Goal: Task Accomplishment & Management: Use online tool/utility

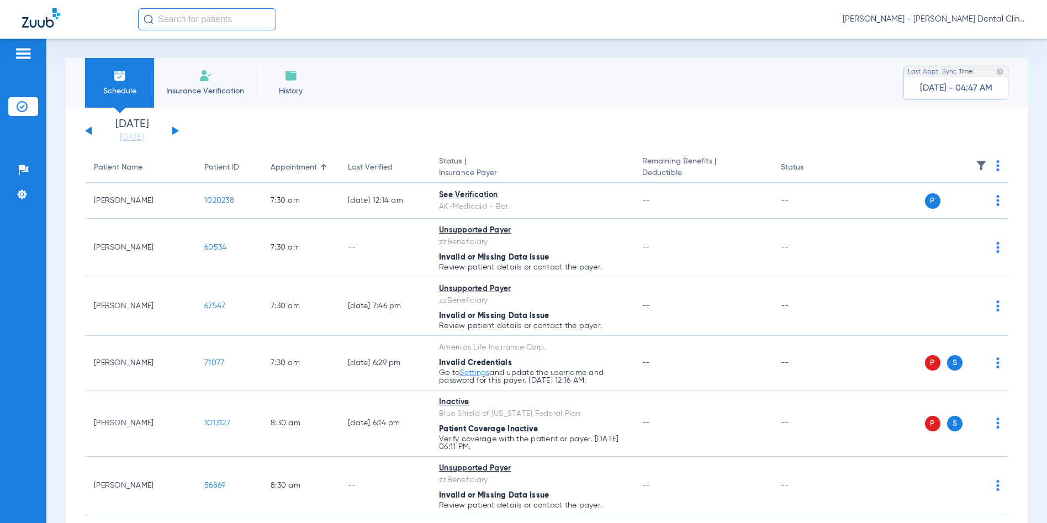
click at [964, 18] on span "[PERSON_NAME] - [PERSON_NAME] Dental Clinic | SEARHC" at bounding box center [934, 19] width 182 height 11
click at [953, 40] on span "Account Selection" at bounding box center [984, 39] width 62 height 8
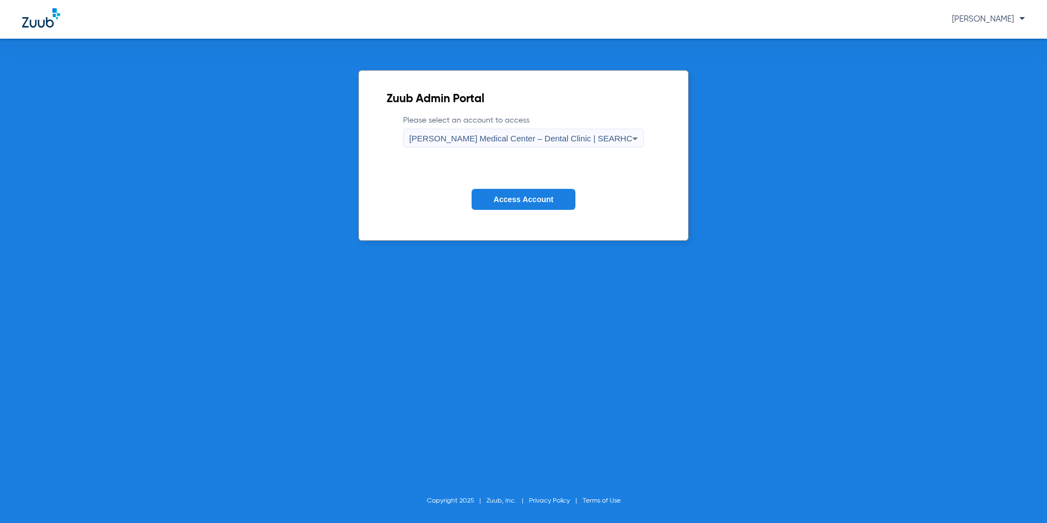
click at [628, 139] on icon at bounding box center [634, 138] width 13 height 13
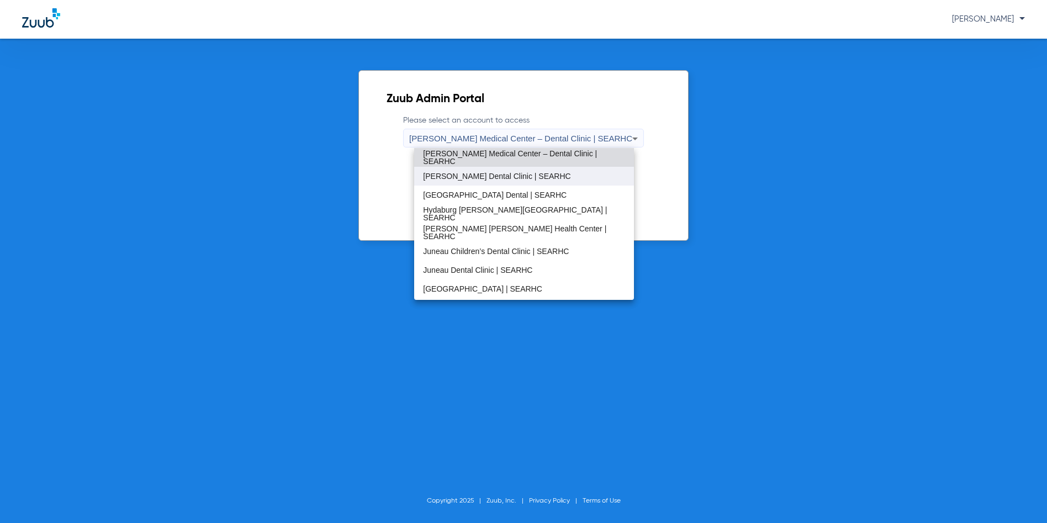
click at [494, 178] on span "[PERSON_NAME] Dental Clinic | SEARHC" at bounding box center [496, 176] width 147 height 8
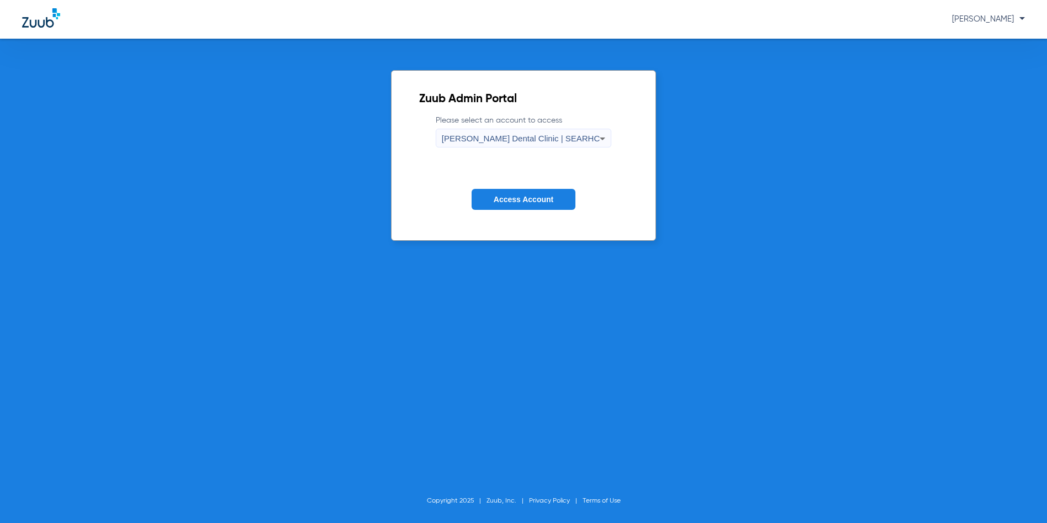
click at [503, 197] on span "Access Account" at bounding box center [524, 199] width 60 height 9
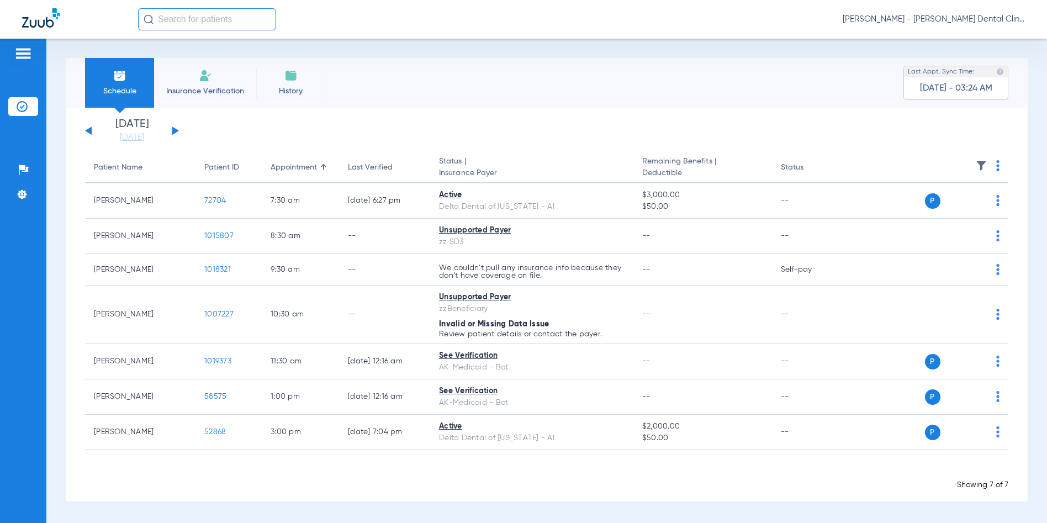
click at [87, 133] on div "[DATE] [DATE] [DATE] [DATE] [DATE] [DATE] [DATE] [DATE] [DATE] [DATE] [DATE] [D…" at bounding box center [132, 131] width 94 height 24
click at [88, 130] on button at bounding box center [88, 130] width 7 height 8
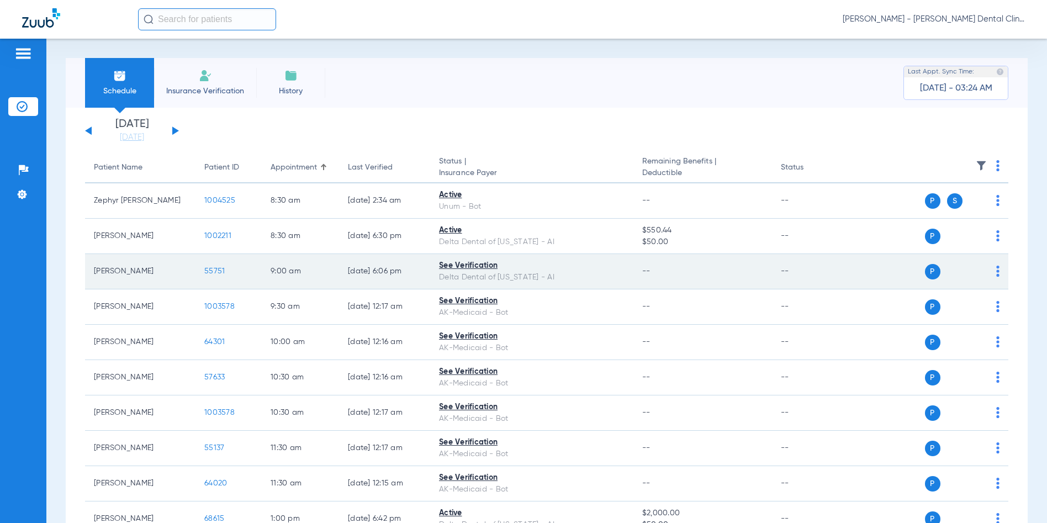
click at [214, 269] on span "55751" at bounding box center [214, 271] width 20 height 8
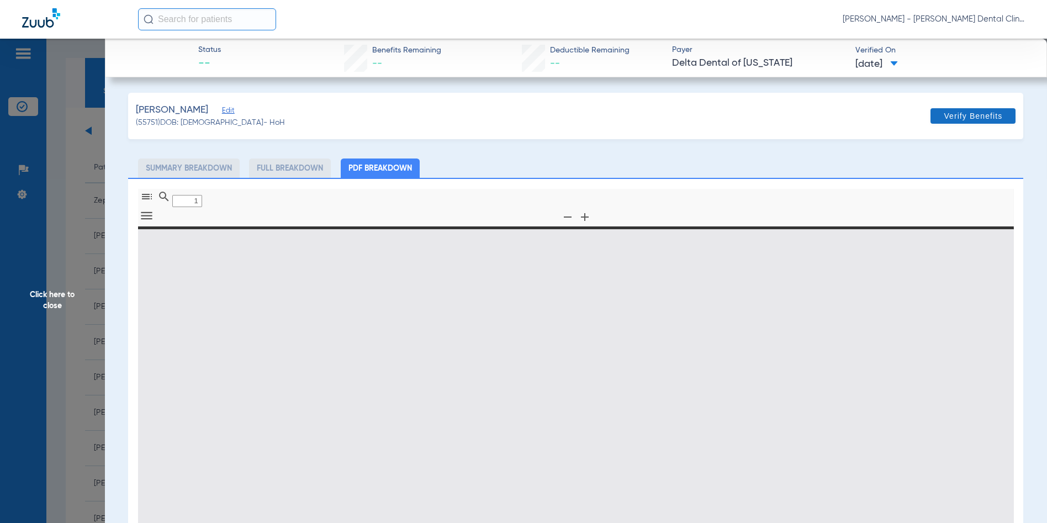
type input "0"
select select "page-width"
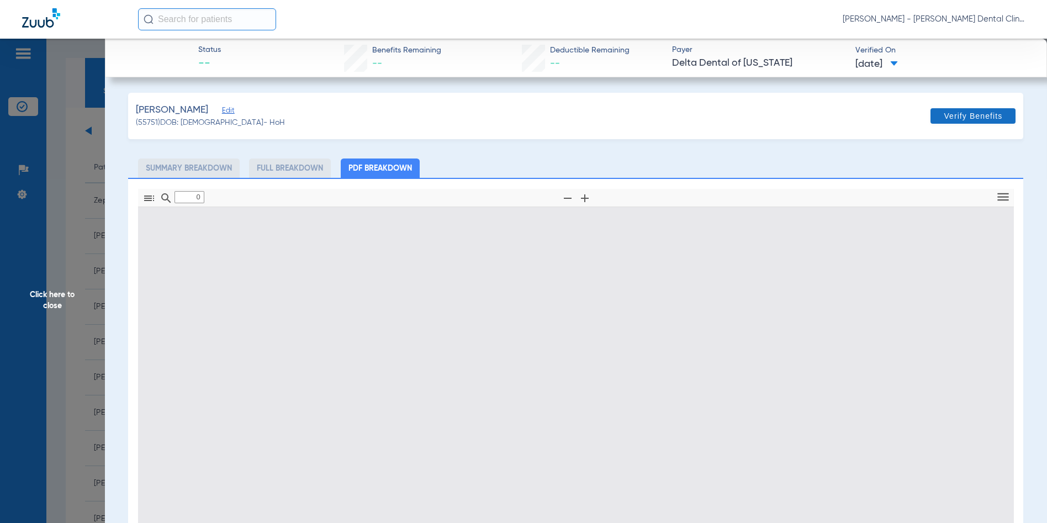
type input "1"
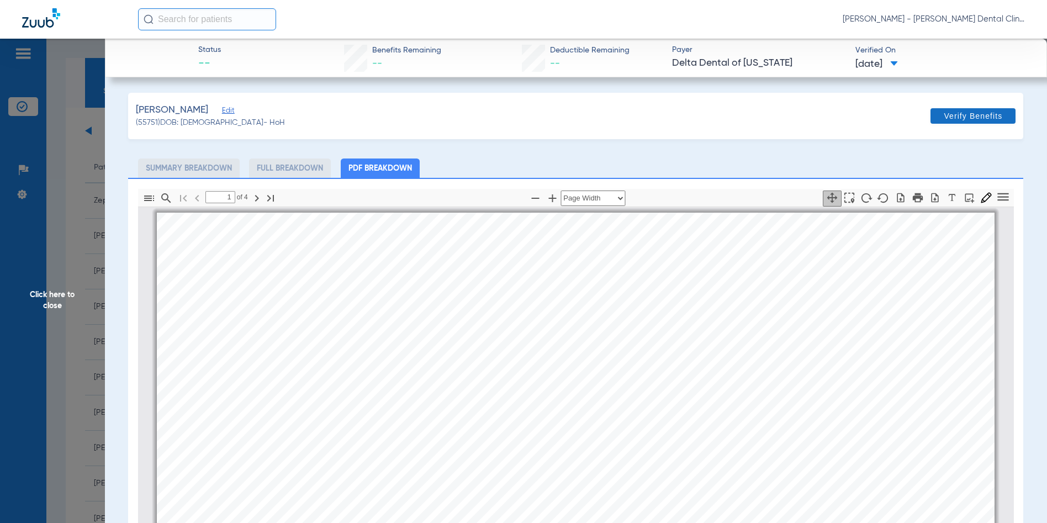
scroll to position [6, 0]
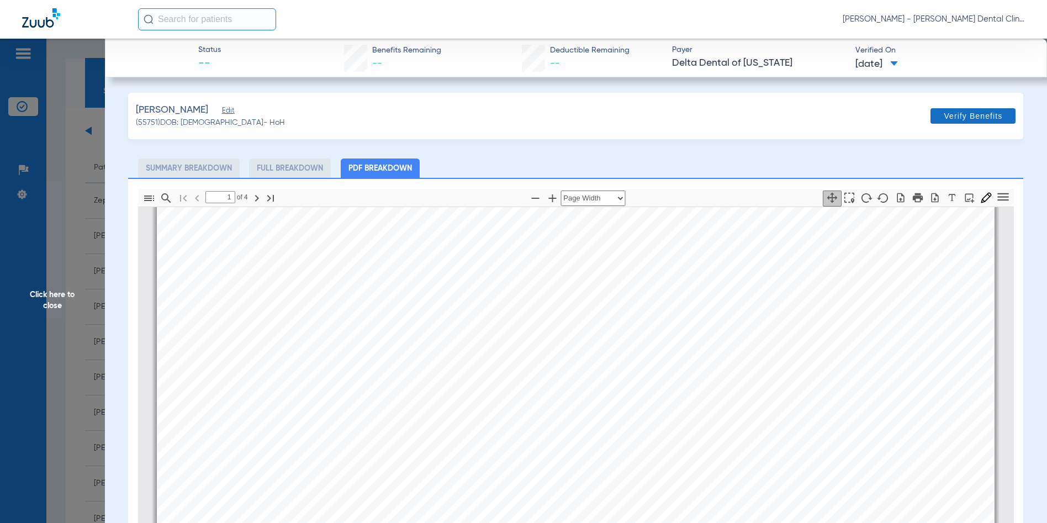
click at [962, 110] on span at bounding box center [973, 116] width 85 height 27
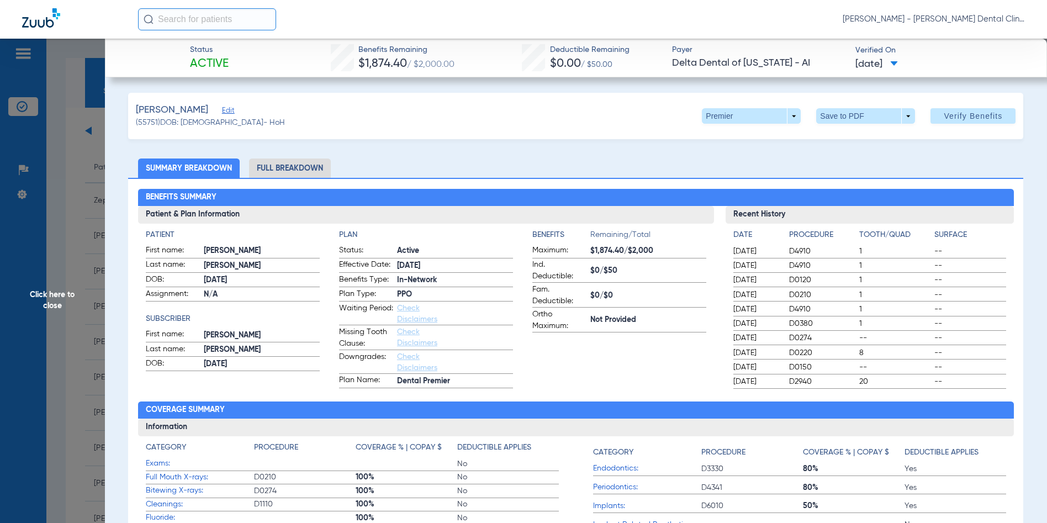
click at [49, 301] on span "Click here to close" at bounding box center [52, 300] width 105 height 523
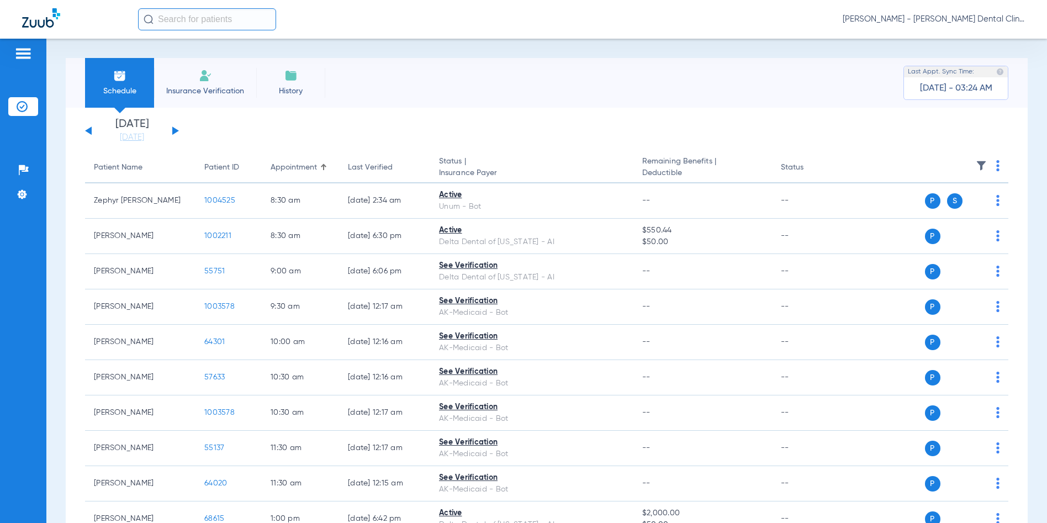
click at [965, 19] on span "[PERSON_NAME] - [PERSON_NAME] Dental Clinic | SEARHC" at bounding box center [934, 19] width 182 height 11
click at [977, 37] on span "Account Selection" at bounding box center [984, 39] width 62 height 8
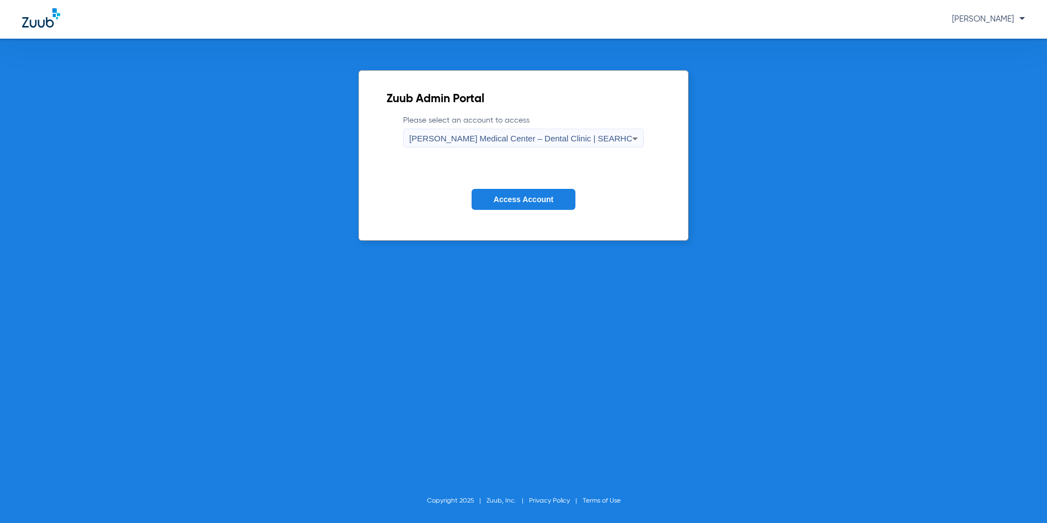
click at [604, 140] on span "[PERSON_NAME] Medical Center – Dental Clinic | SEARHC" at bounding box center [520, 138] width 223 height 9
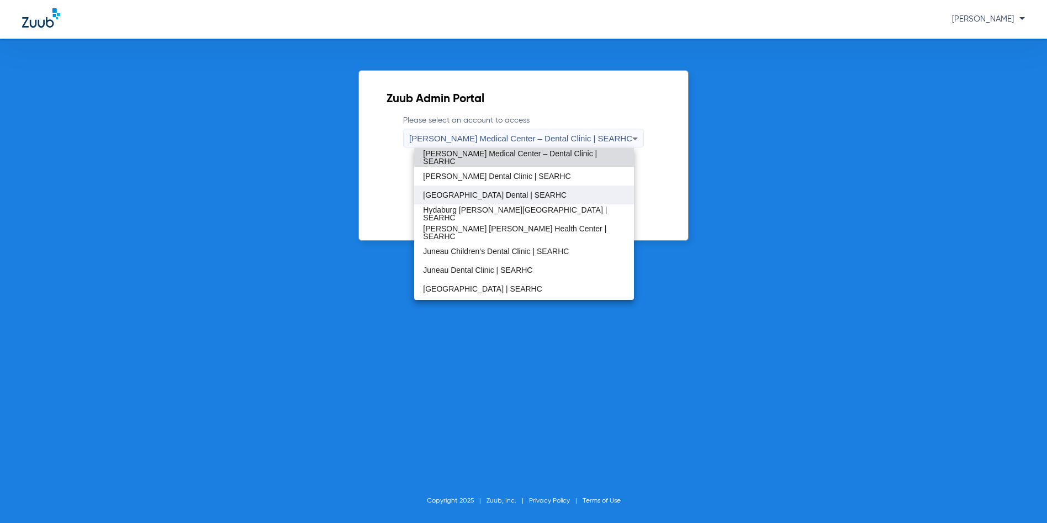
click at [499, 194] on span "[GEOGRAPHIC_DATA] Dental | SEARHC" at bounding box center [495, 195] width 144 height 8
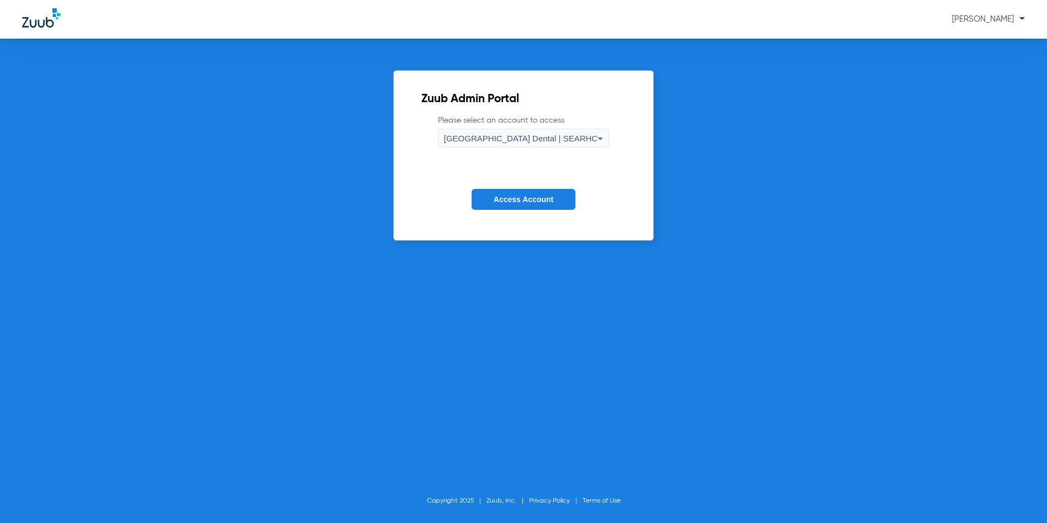
click at [498, 199] on span "Access Account" at bounding box center [524, 199] width 60 height 9
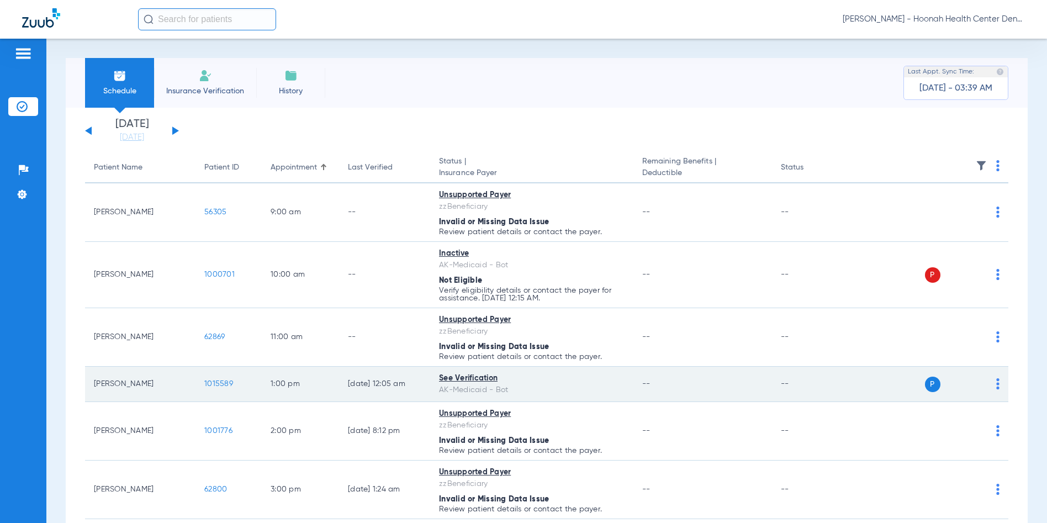
click at [214, 383] on span "1015589" at bounding box center [218, 384] width 29 height 8
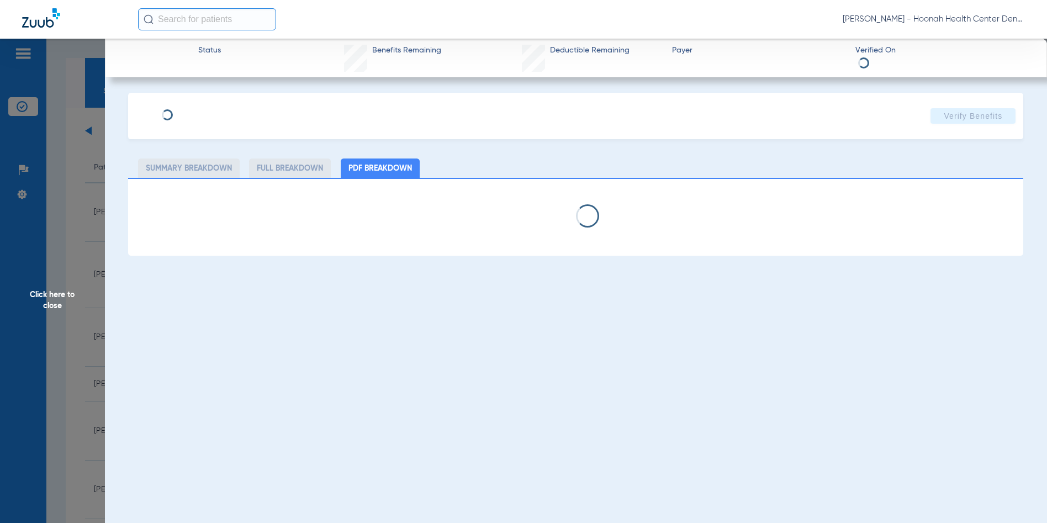
select select "page-width"
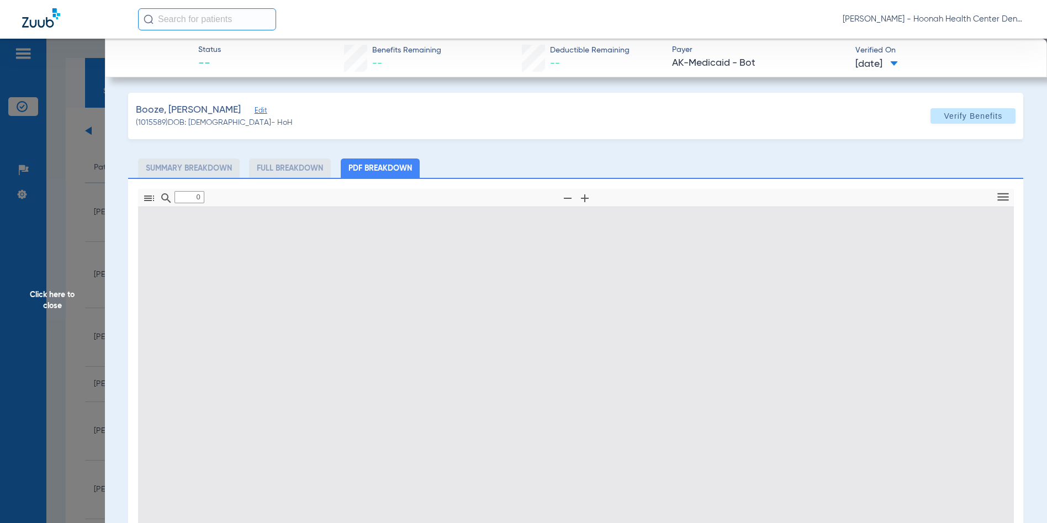
type input "1"
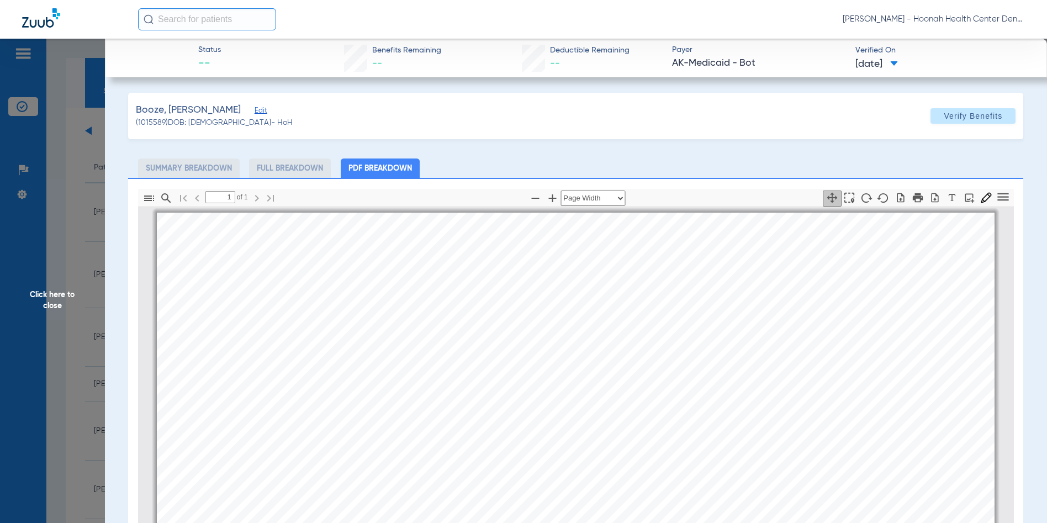
scroll to position [6, 0]
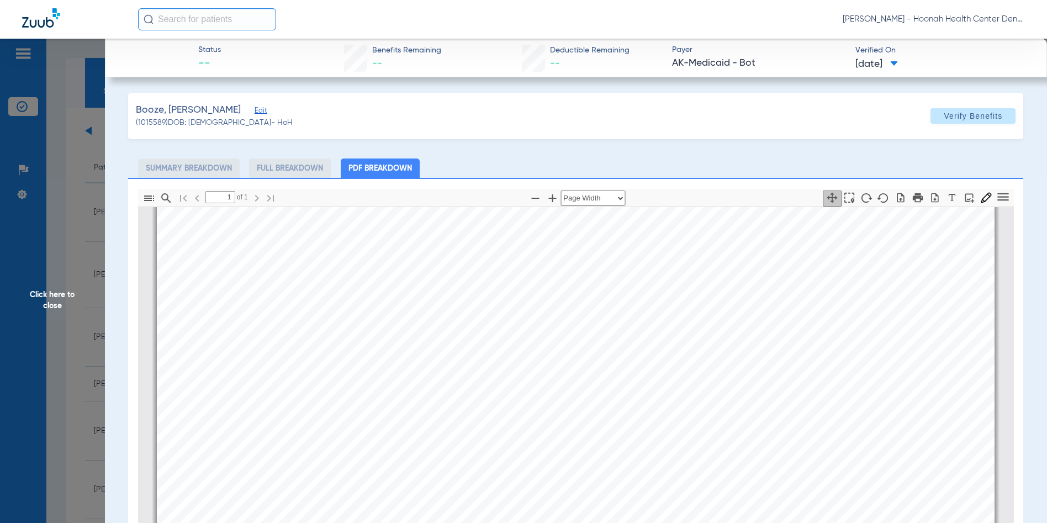
click at [54, 300] on span "Click here to close" at bounding box center [52, 300] width 105 height 523
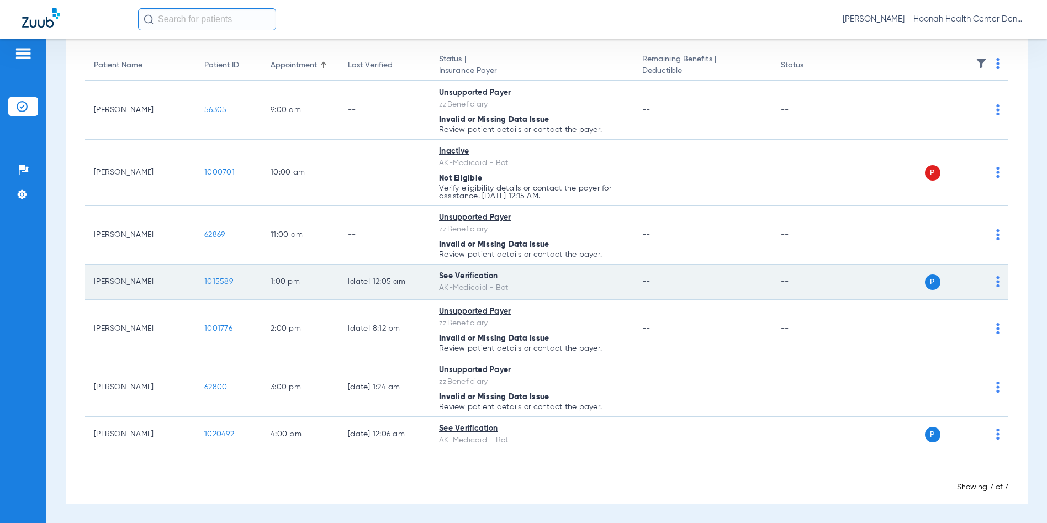
scroll to position [0, 0]
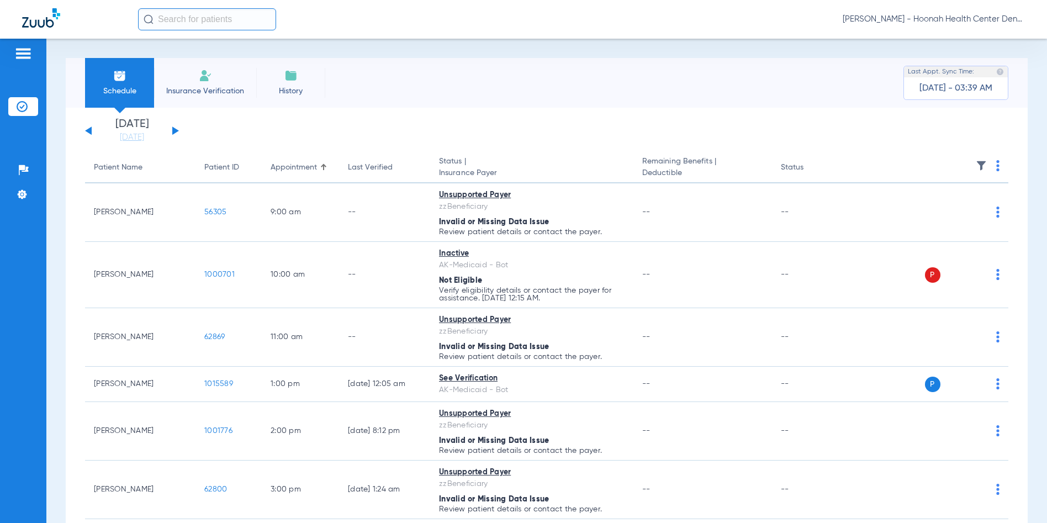
click at [174, 129] on button at bounding box center [175, 130] width 7 height 8
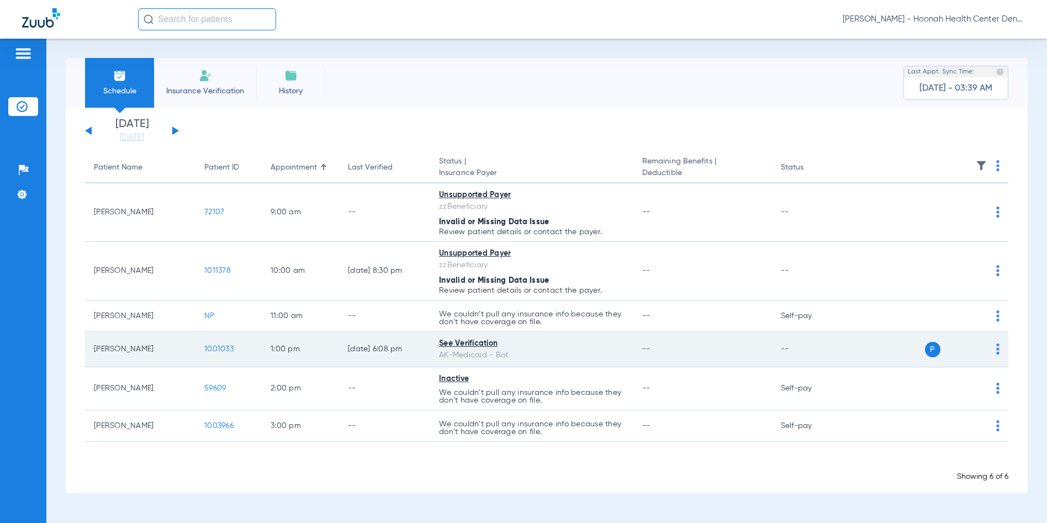
click at [214, 350] on span "1001033" at bounding box center [218, 349] width 29 height 8
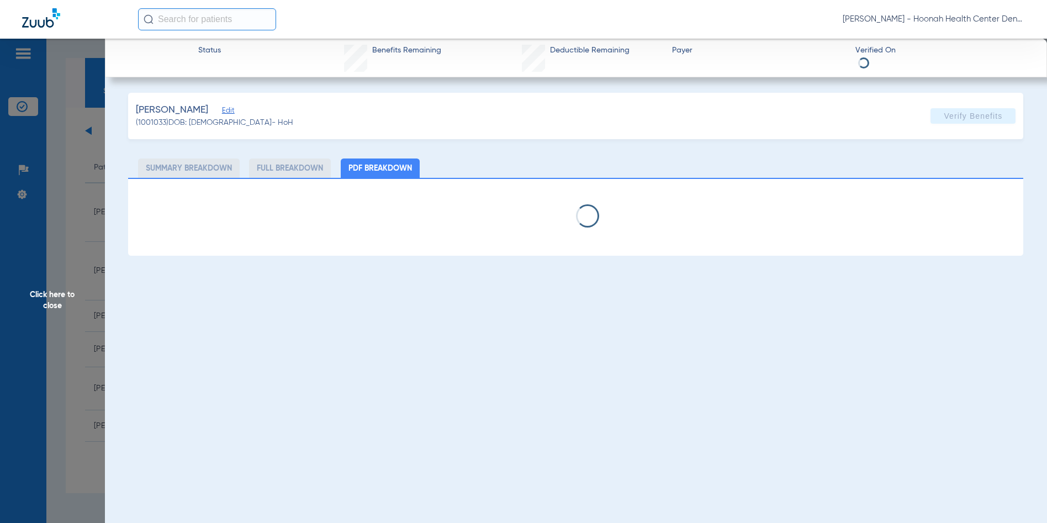
select select "page-width"
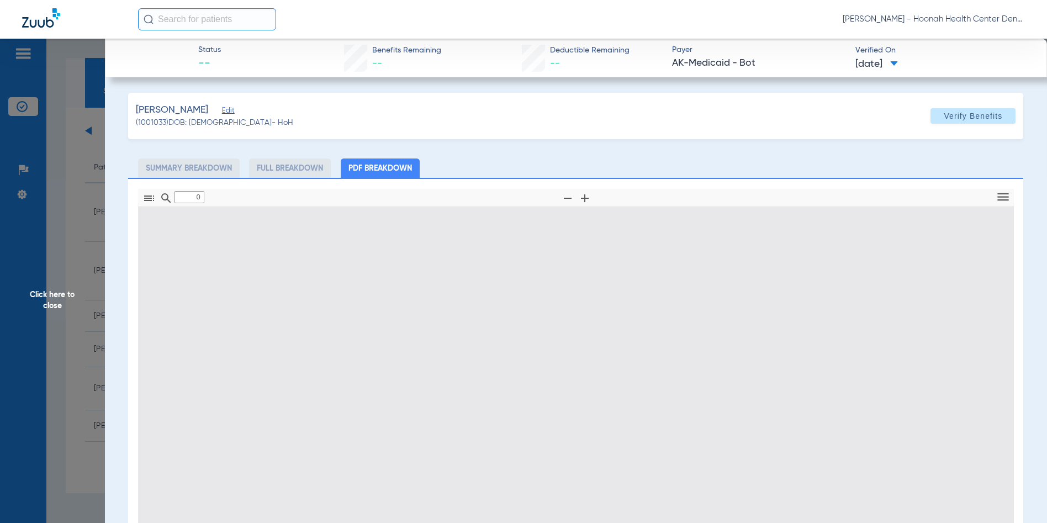
type input "1"
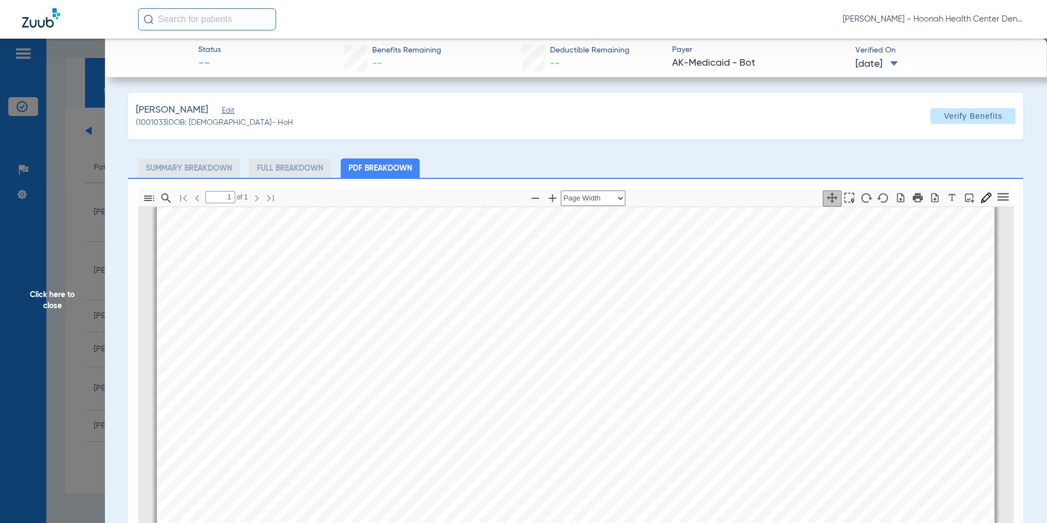
scroll to position [282, 0]
click at [48, 306] on span "Click here to close" at bounding box center [52, 300] width 105 height 523
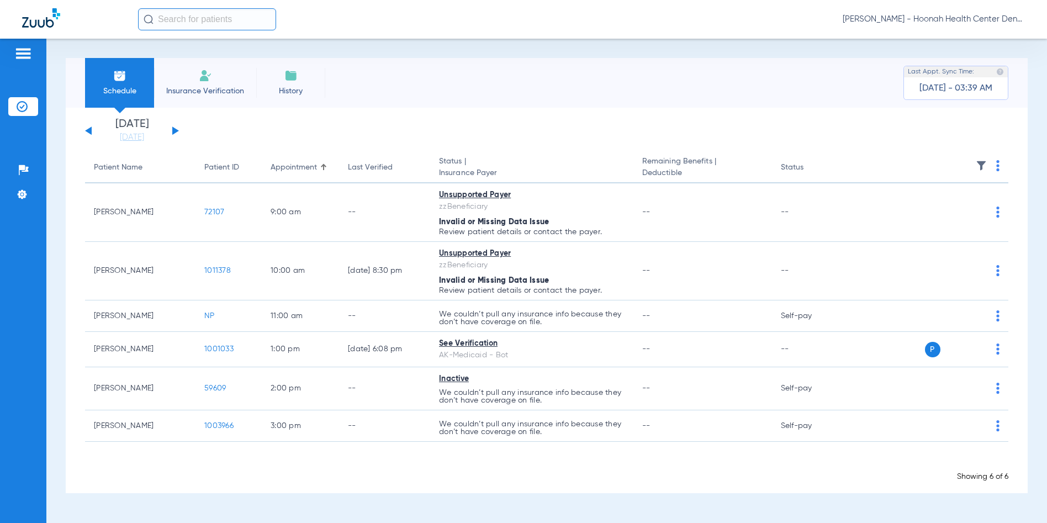
click at [173, 128] on button at bounding box center [175, 130] width 7 height 8
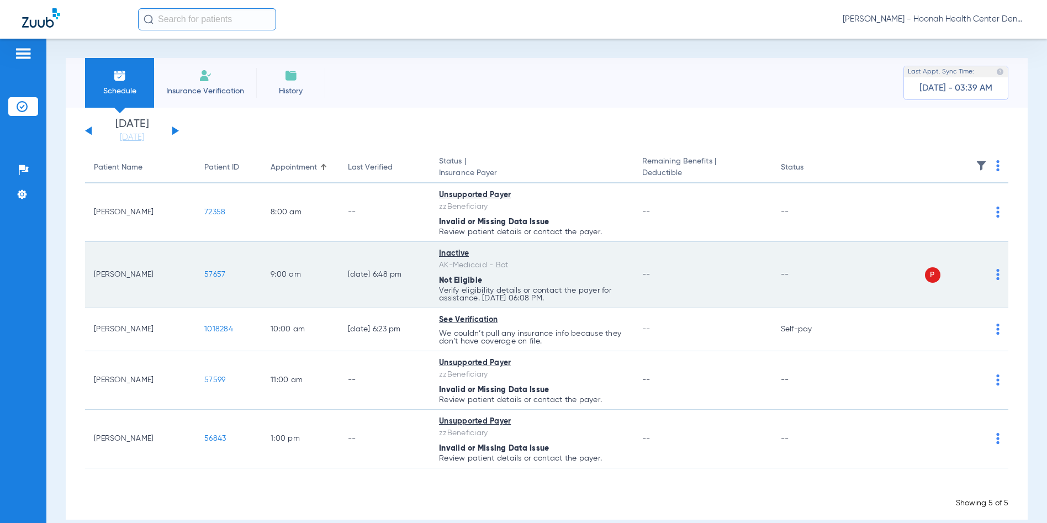
click at [216, 277] on span "57657" at bounding box center [214, 275] width 21 height 8
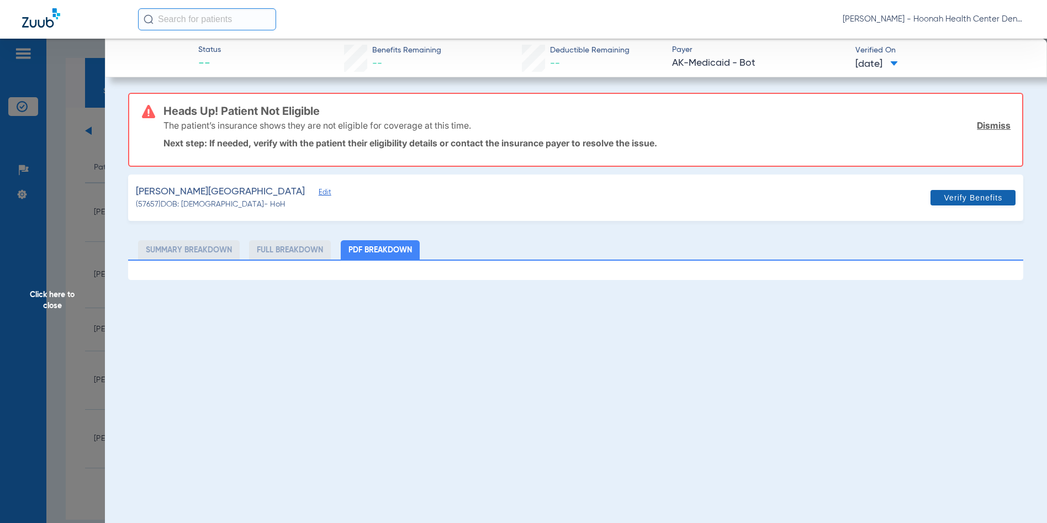
click at [953, 196] on span "Verify Benefits" at bounding box center [973, 197] width 59 height 9
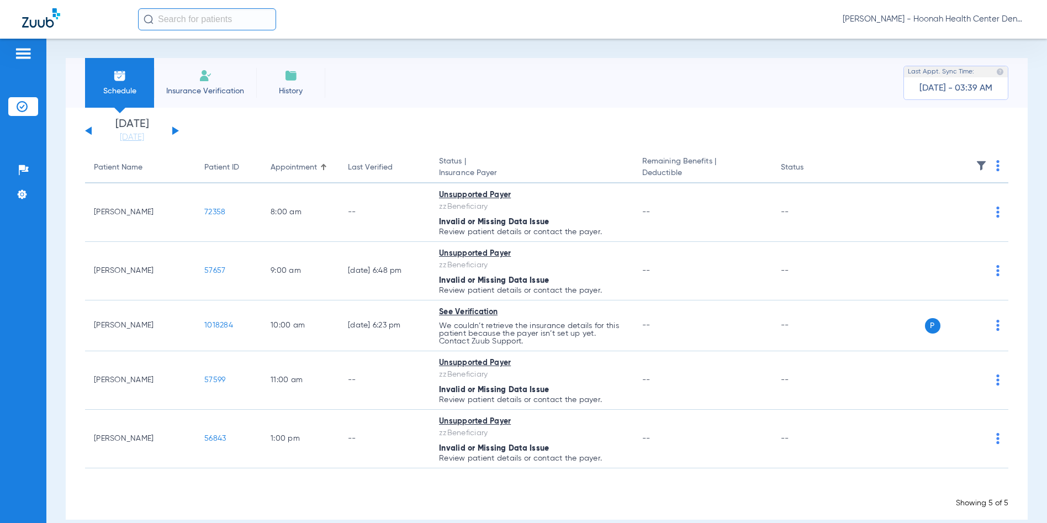
click at [970, 13] on div "Christina Jackson - Hoonah Health Center Dental | SEARHC" at bounding box center [581, 19] width 887 height 22
click at [964, 16] on span "[PERSON_NAME] - Hoonah Health Center Dental | SEARHC" at bounding box center [934, 19] width 182 height 11
click at [958, 34] on button "Account Selection" at bounding box center [984, 39] width 80 height 22
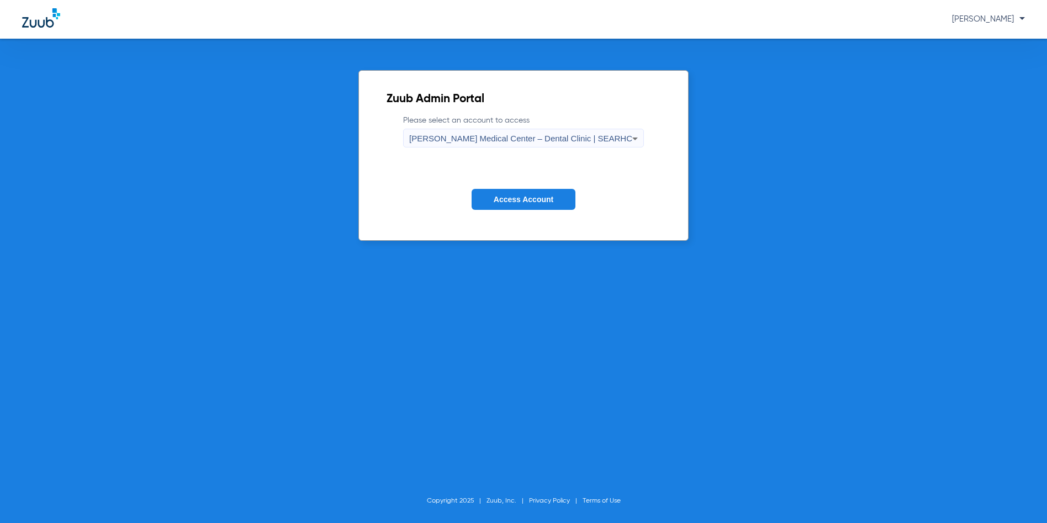
click at [612, 133] on div "[PERSON_NAME] Medical Center – Dental Clinic | SEARHC" at bounding box center [520, 138] width 223 height 19
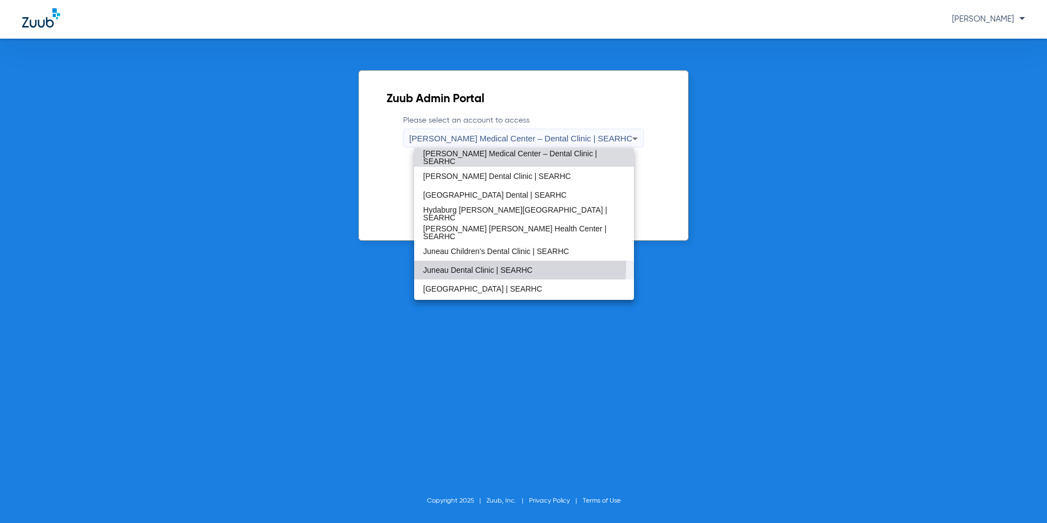
click at [485, 267] on span "Juneau Dental Clinic | SEARHC" at bounding box center [477, 270] width 109 height 8
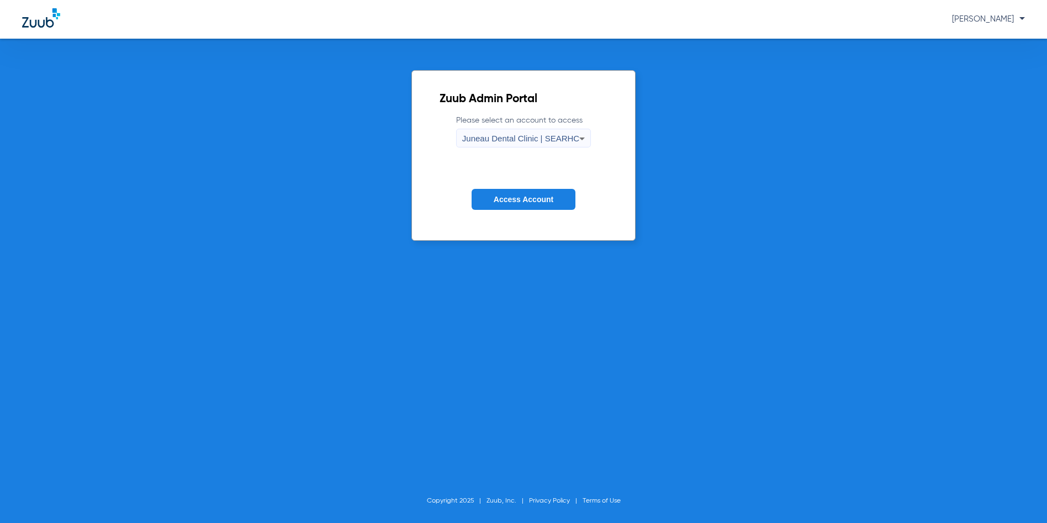
click at [512, 203] on span "Access Account" at bounding box center [524, 199] width 60 height 9
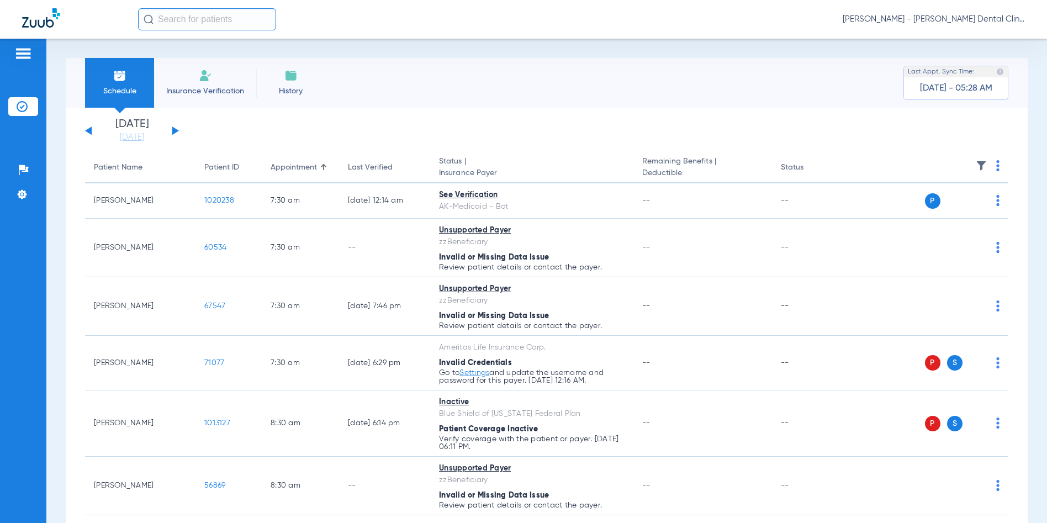
click at [173, 129] on button at bounding box center [175, 130] width 7 height 8
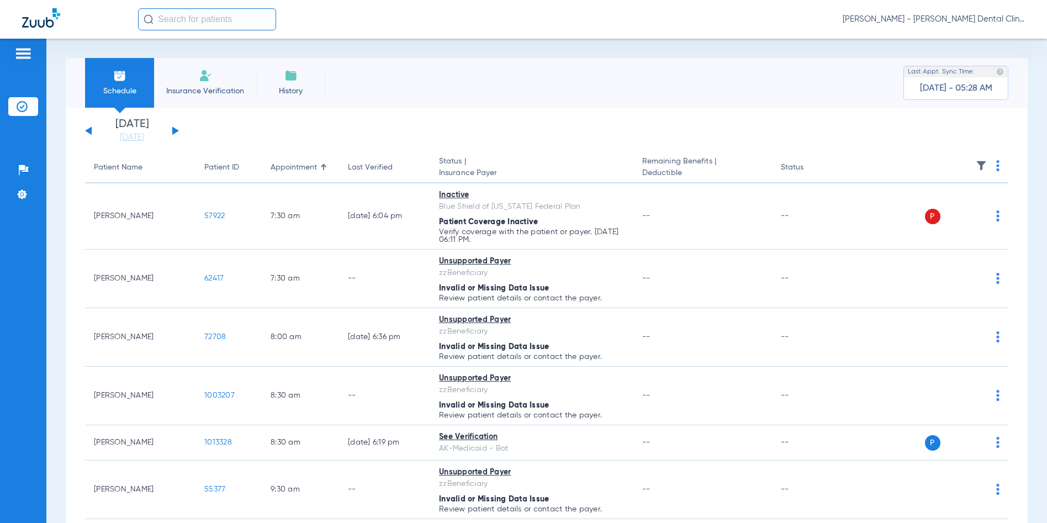
click at [89, 131] on button at bounding box center [88, 130] width 7 height 8
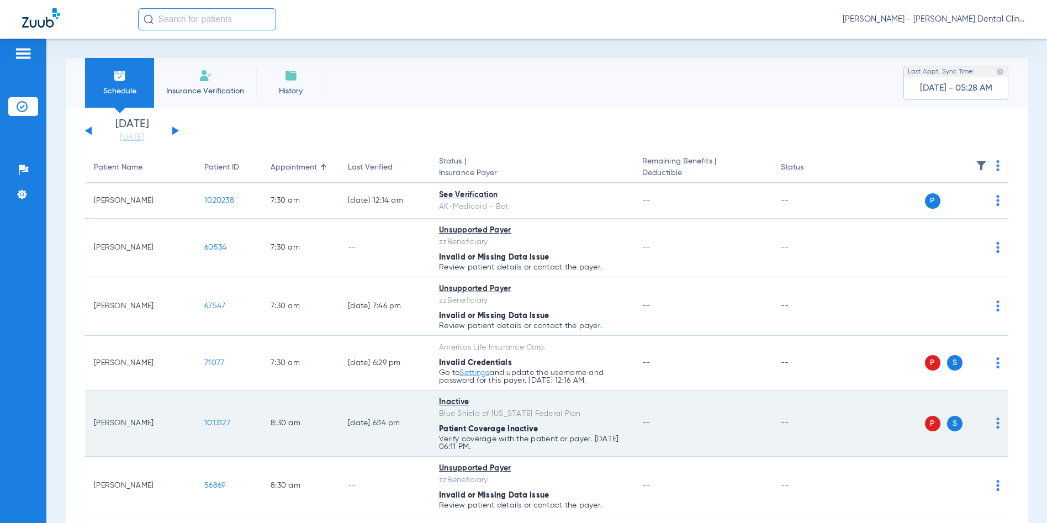
click at [223, 423] on span "1013127" at bounding box center [217, 423] width 26 height 8
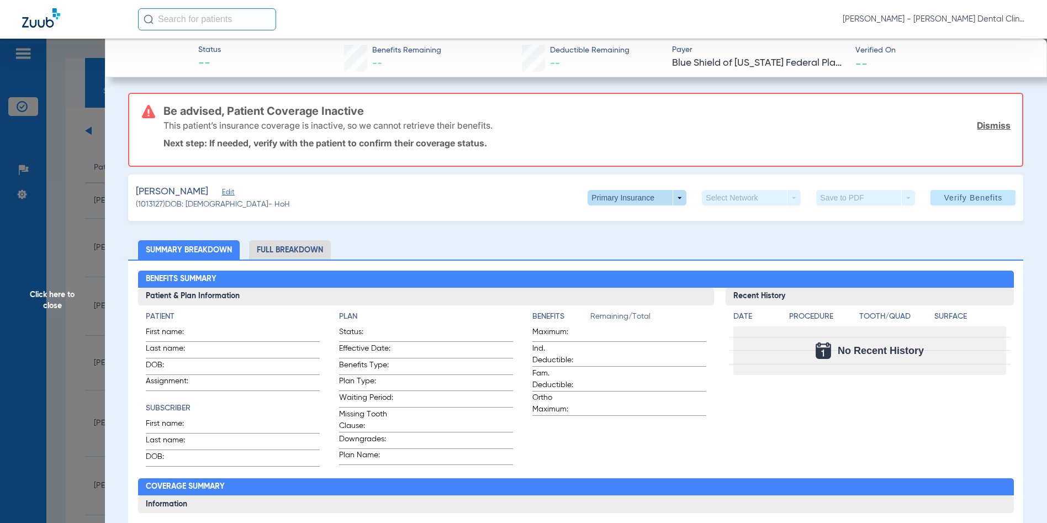
click at [670, 193] on span at bounding box center [637, 197] width 99 height 15
click at [622, 240] on span "Secondary Insurance" at bounding box center [625, 242] width 73 height 8
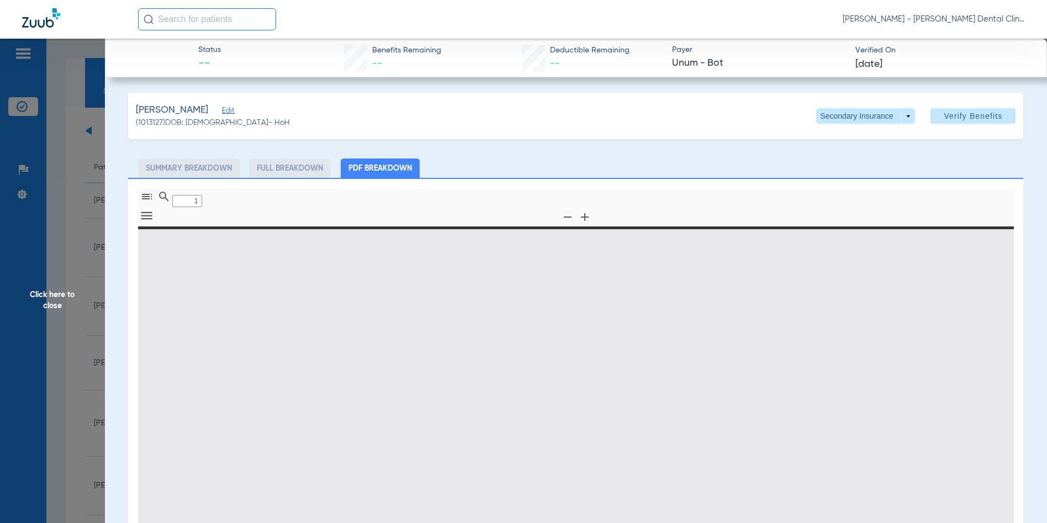
type input "0"
select select "page-width"
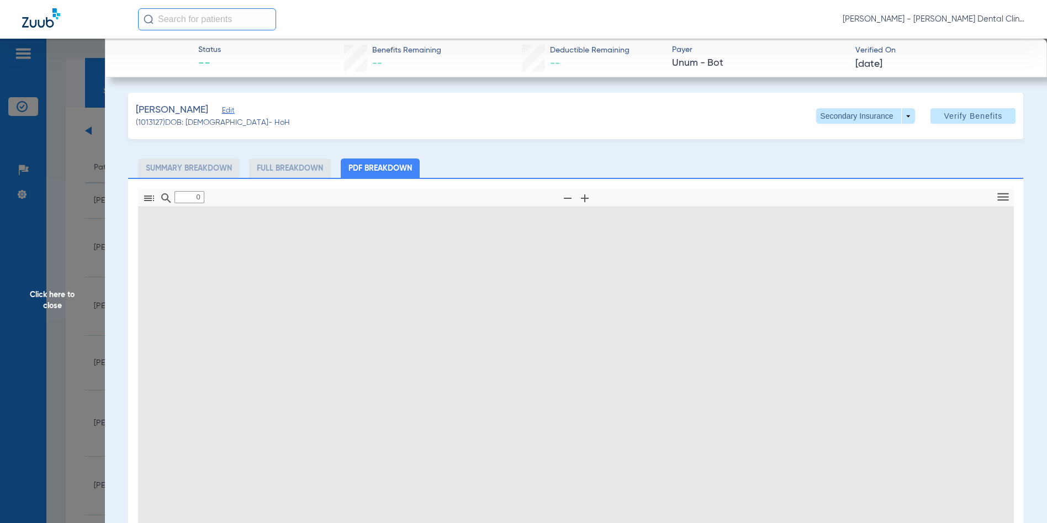
type input "1"
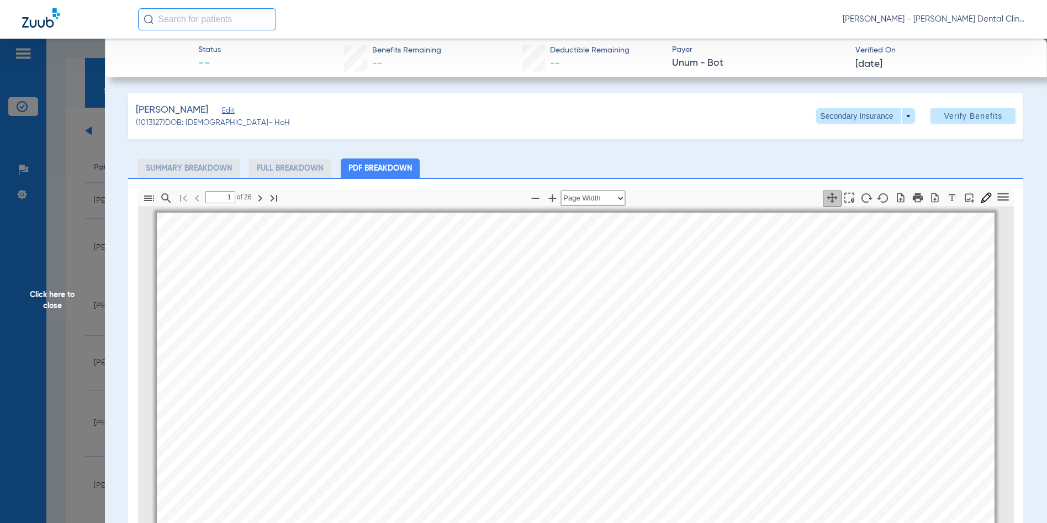
scroll to position [6, 0]
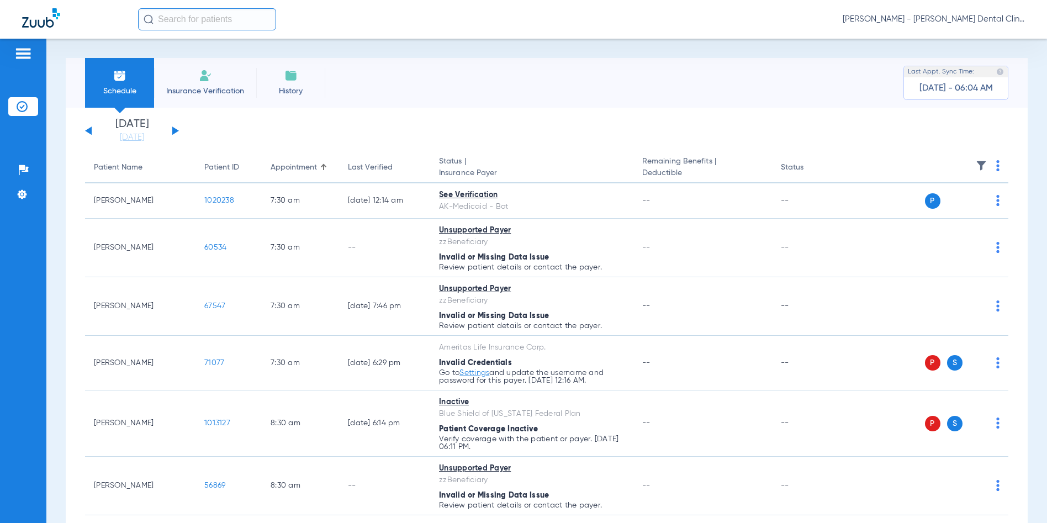
click at [175, 129] on button at bounding box center [175, 130] width 7 height 8
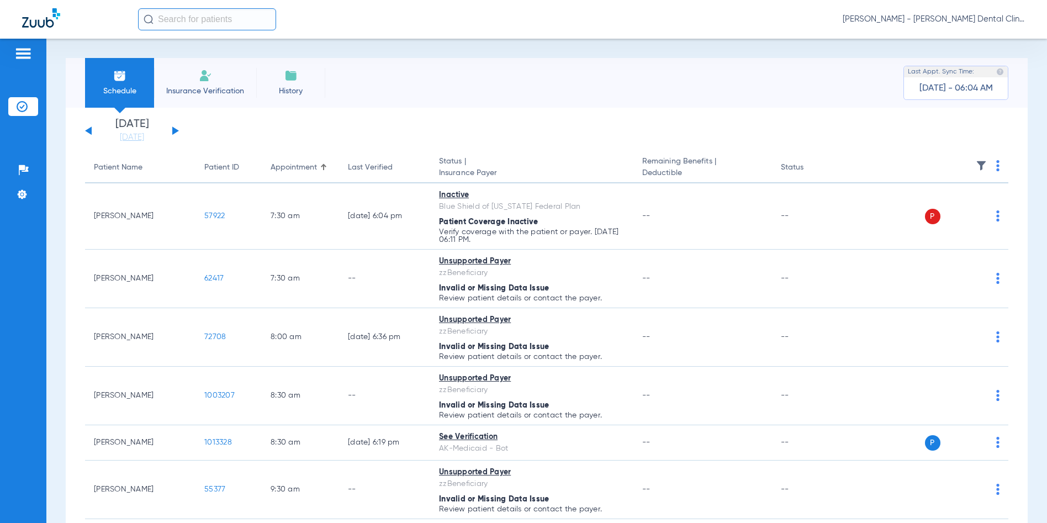
click at [175, 129] on button at bounding box center [175, 130] width 7 height 8
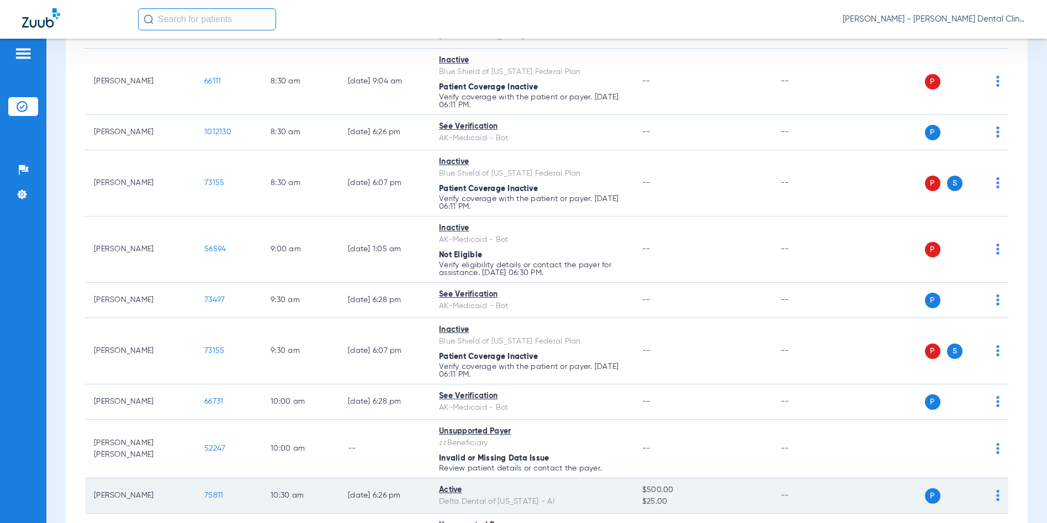
scroll to position [387, 0]
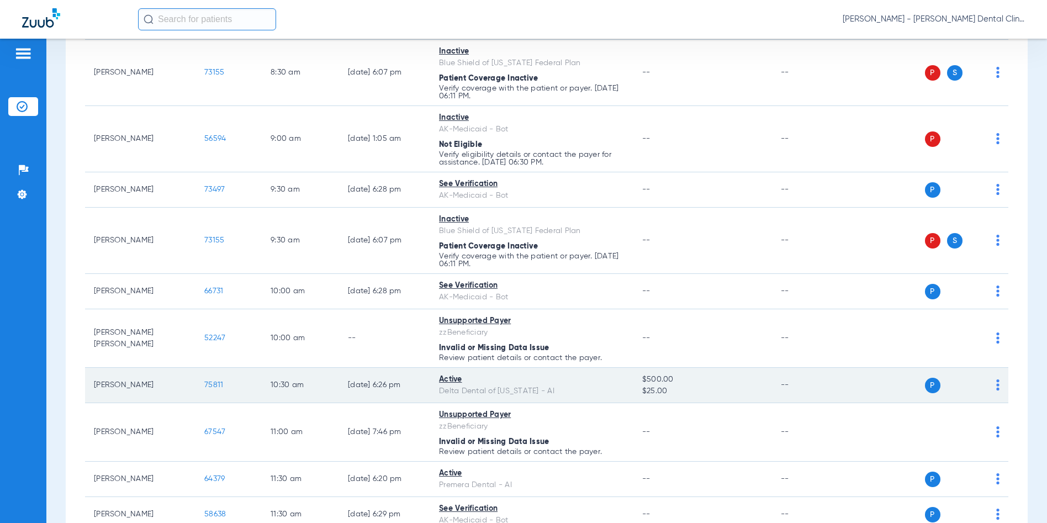
click at [212, 385] on span "75811" at bounding box center [213, 385] width 19 height 8
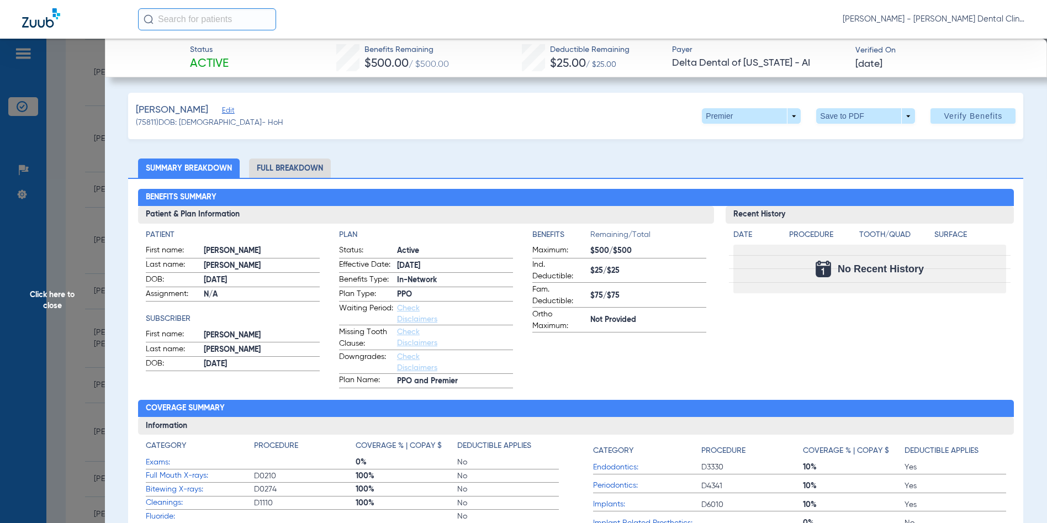
click at [49, 299] on span "Click here to close" at bounding box center [52, 300] width 105 height 523
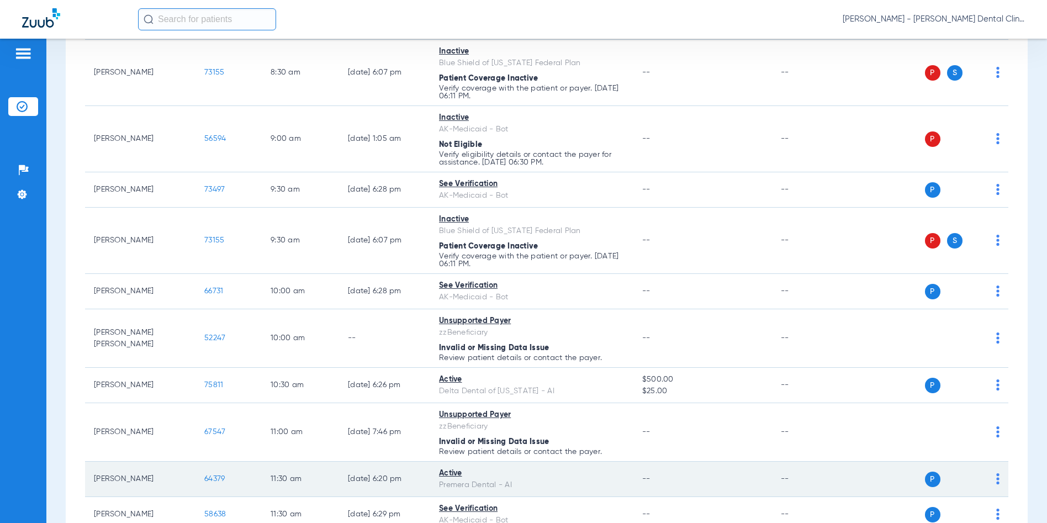
scroll to position [442, 0]
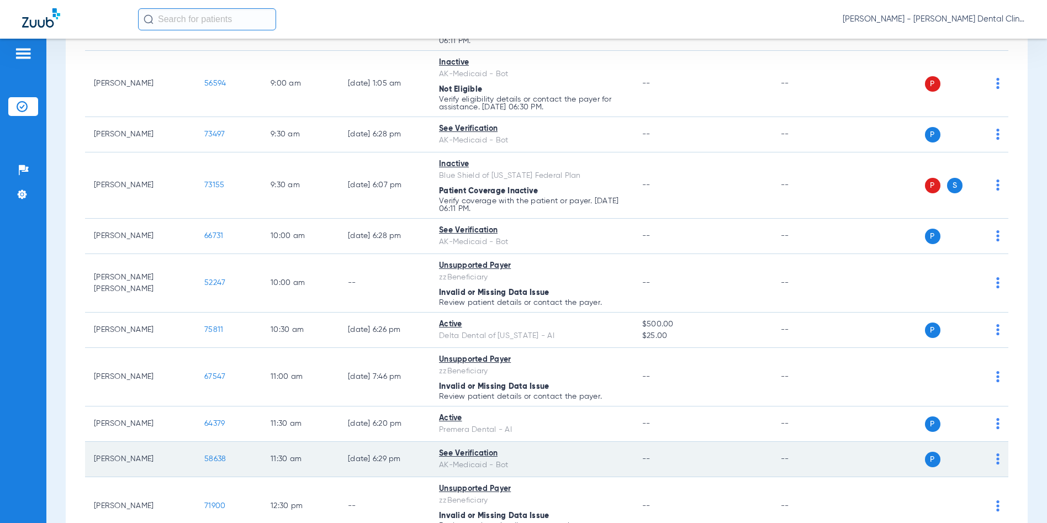
click at [213, 456] on span "58638" at bounding box center [215, 459] width 22 height 8
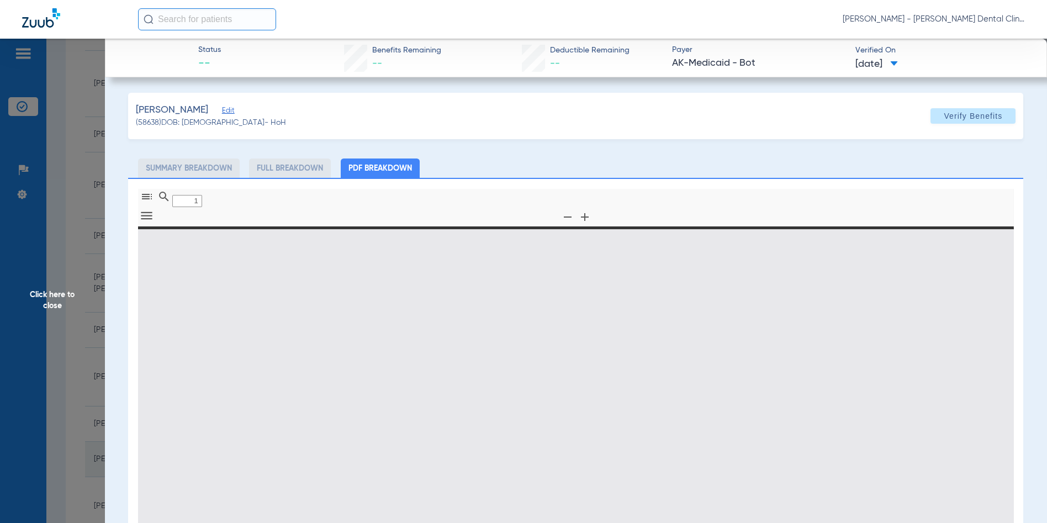
type input "0"
select select "page-width"
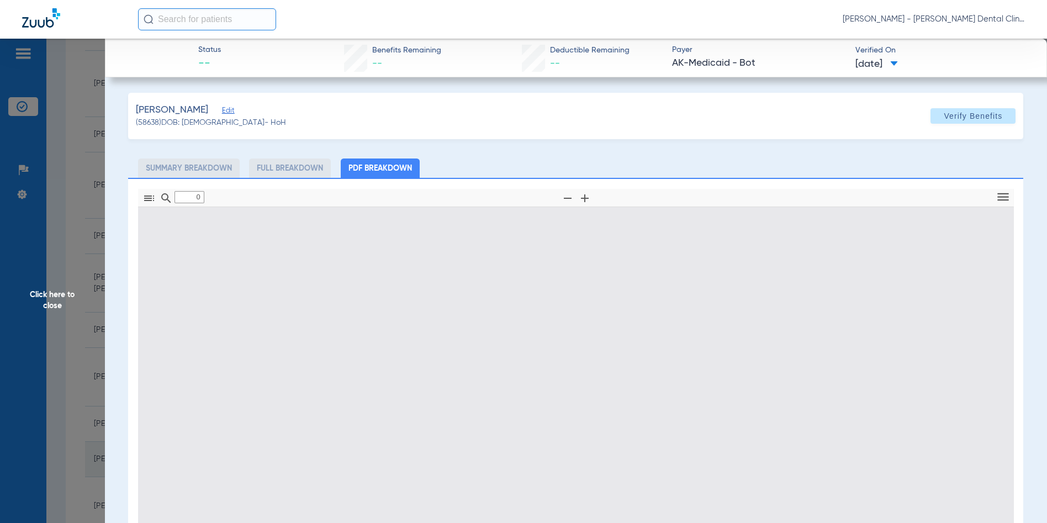
type input "1"
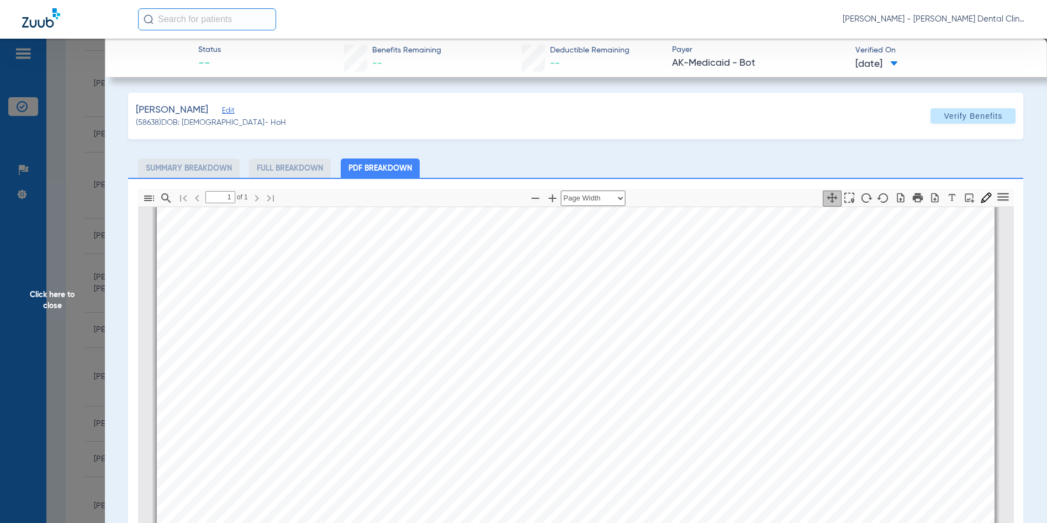
scroll to position [226, 0]
drag, startPoint x: 49, startPoint y: 297, endPoint x: 42, endPoint y: 297, distance: 6.6
click at [49, 297] on span "Click here to close" at bounding box center [52, 300] width 105 height 523
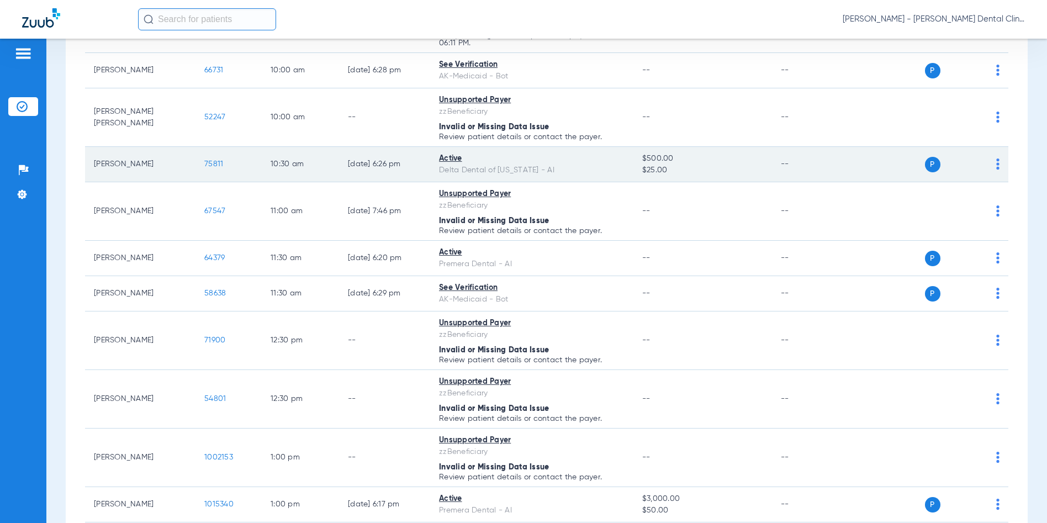
scroll to position [663, 0]
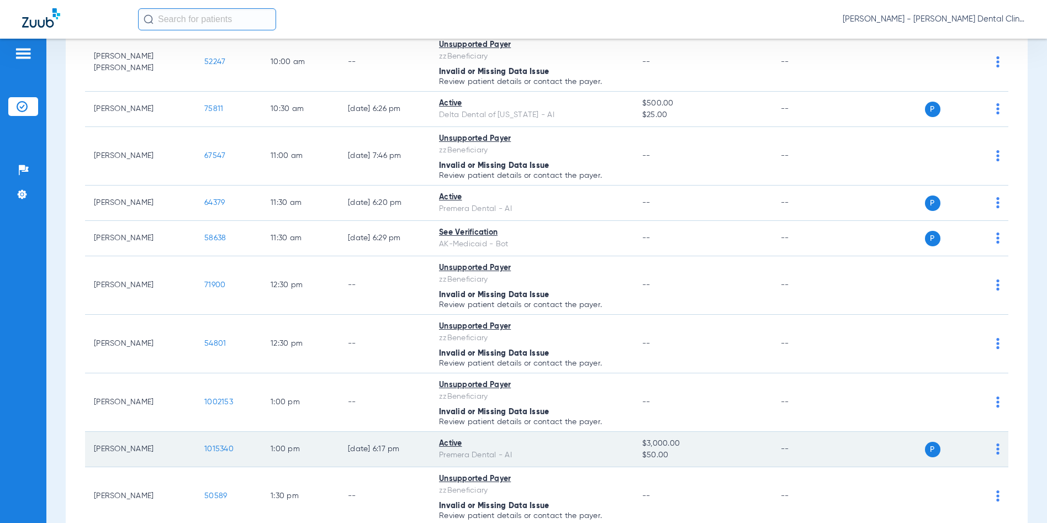
click at [228, 447] on span "1015340" at bounding box center [218, 449] width 29 height 8
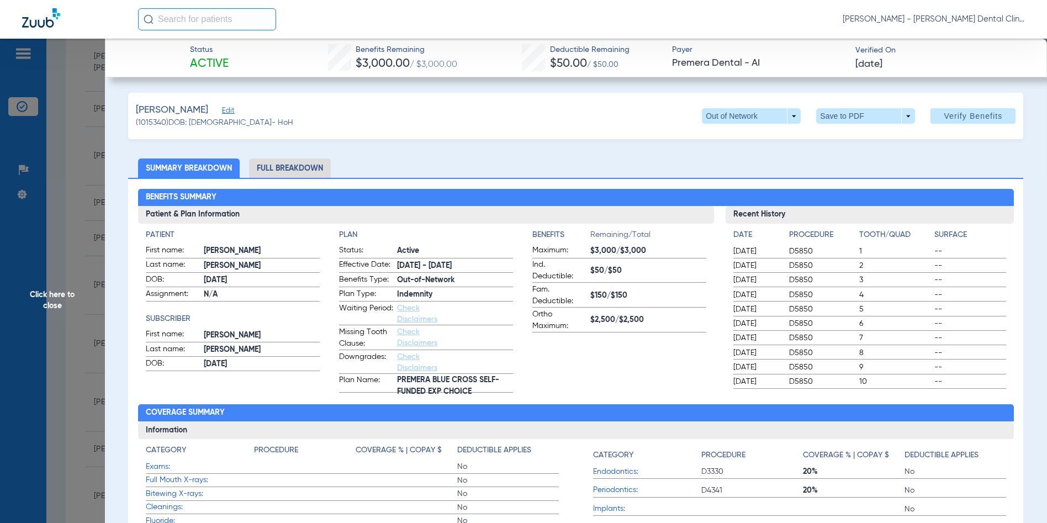
click at [48, 295] on span "Click here to close" at bounding box center [52, 300] width 105 height 523
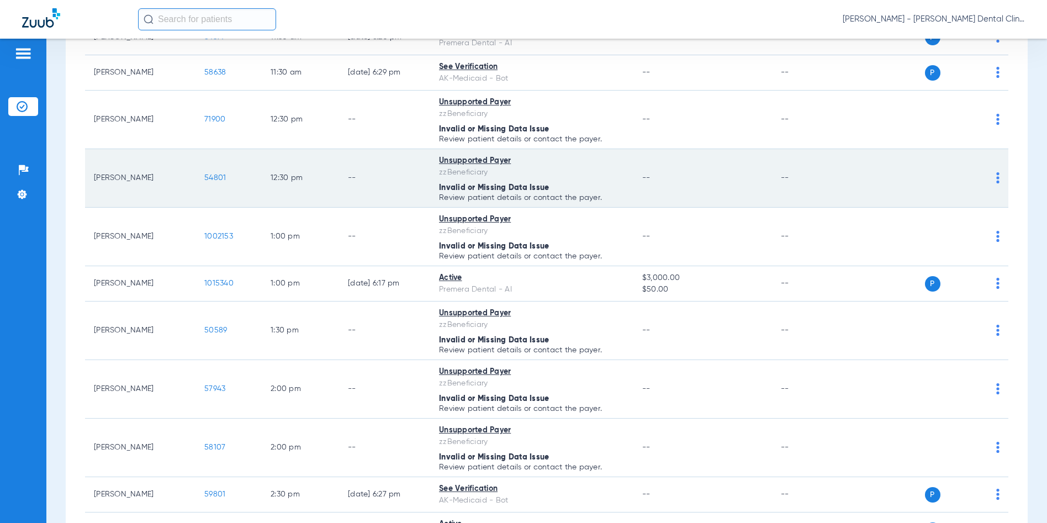
scroll to position [939, 0]
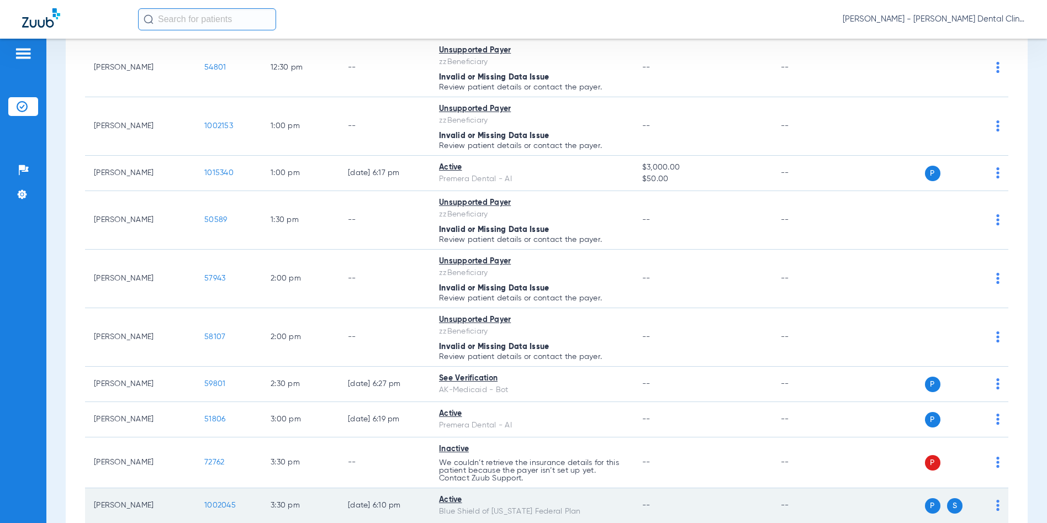
click at [231, 503] on span "1002045" at bounding box center [219, 505] width 31 height 8
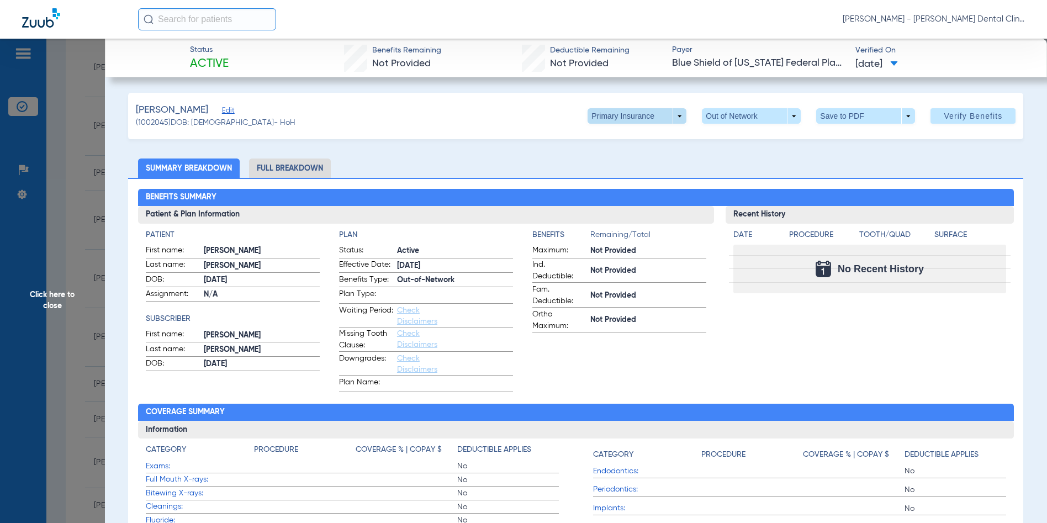
click at [675, 116] on span at bounding box center [637, 115] width 99 height 15
click at [657, 160] on span "Secondary Insurance" at bounding box center [625, 160] width 73 height 8
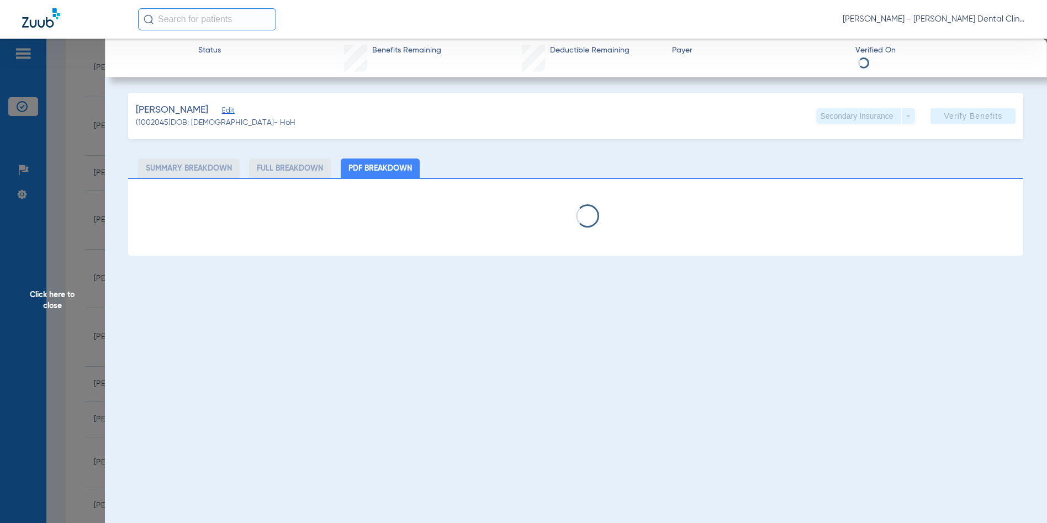
select select "page-width"
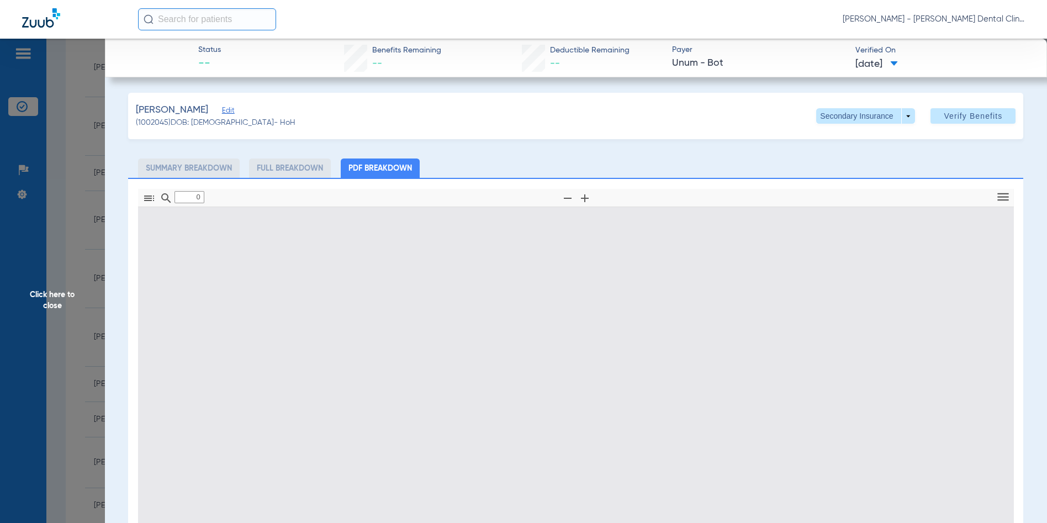
type input "1"
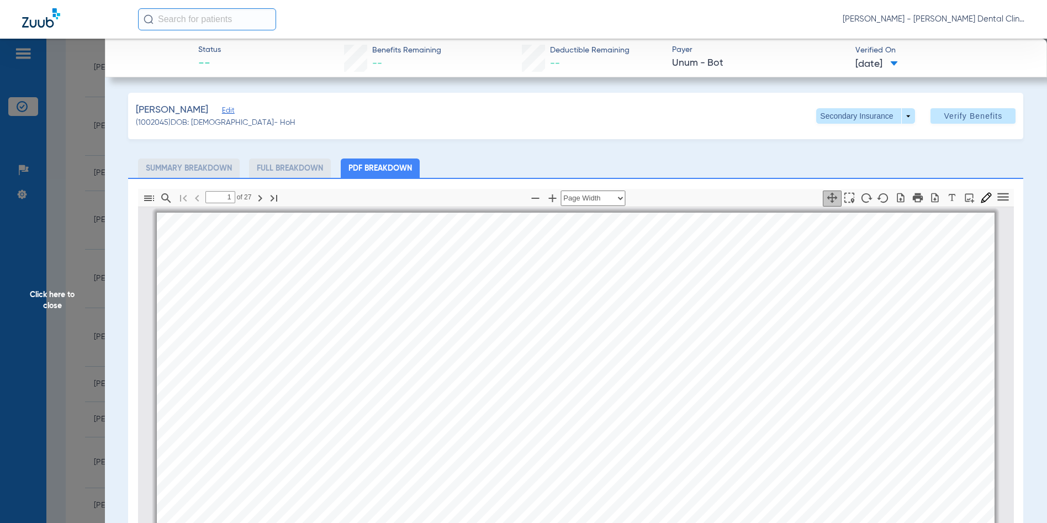
scroll to position [6, 0]
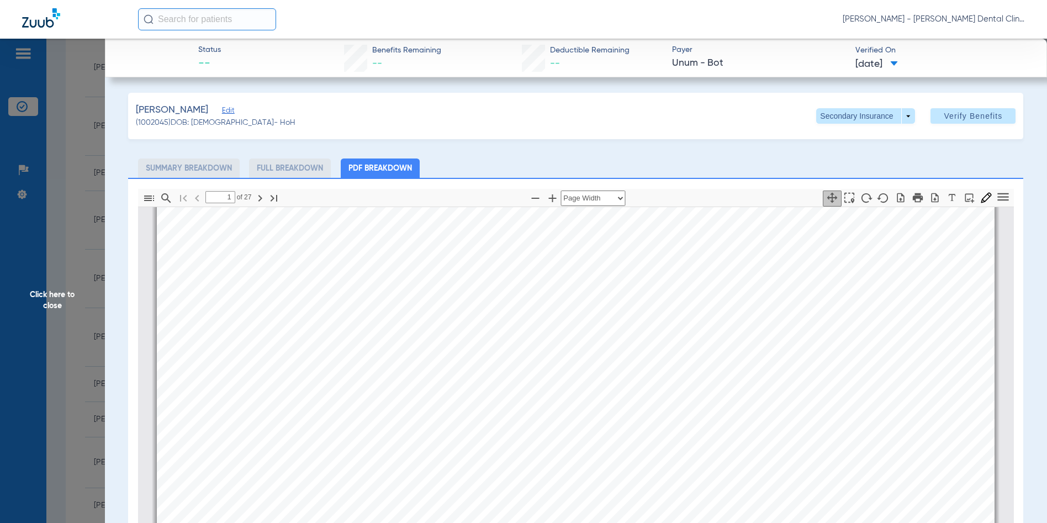
click at [48, 300] on span "Click here to close" at bounding box center [52, 300] width 105 height 523
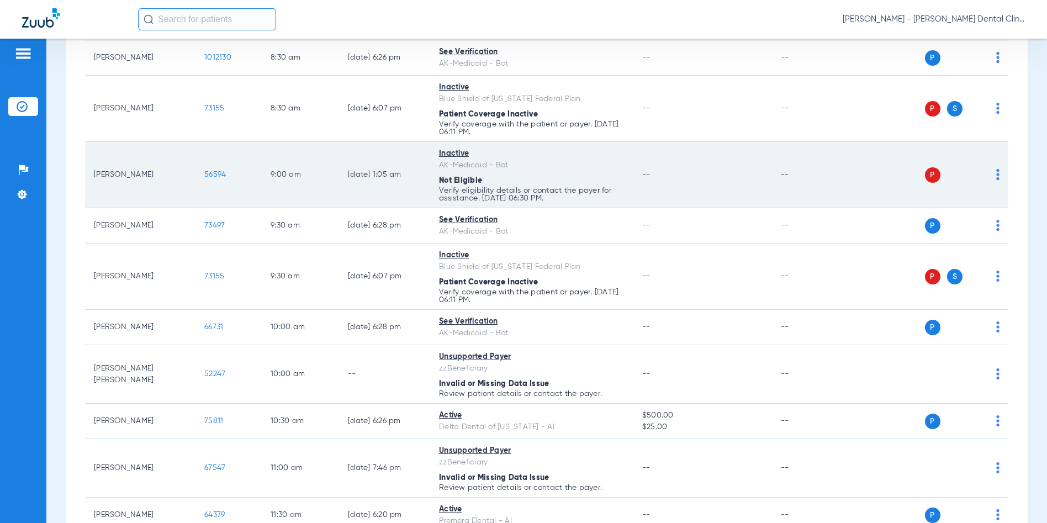
scroll to position [295, 0]
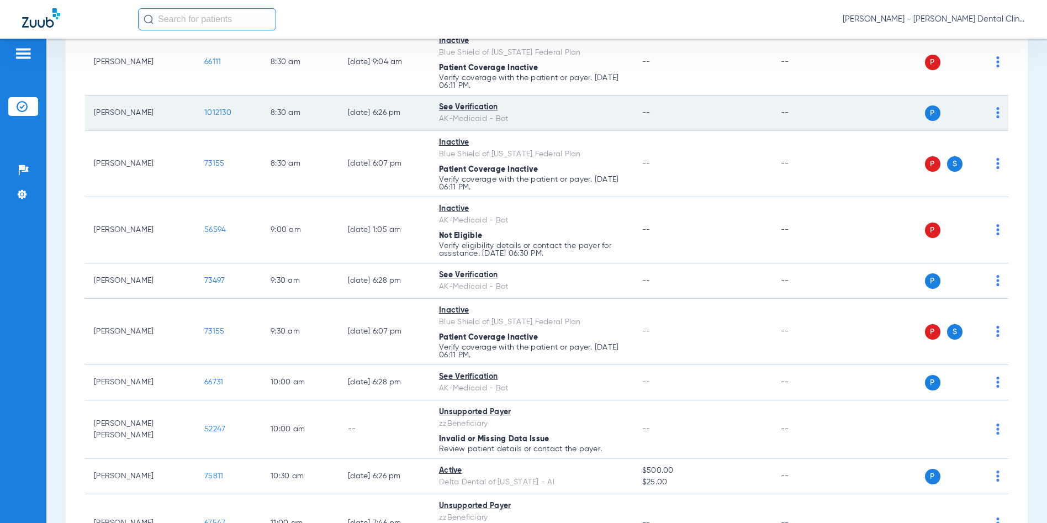
click at [221, 110] on span "1012130" at bounding box center [217, 113] width 27 height 8
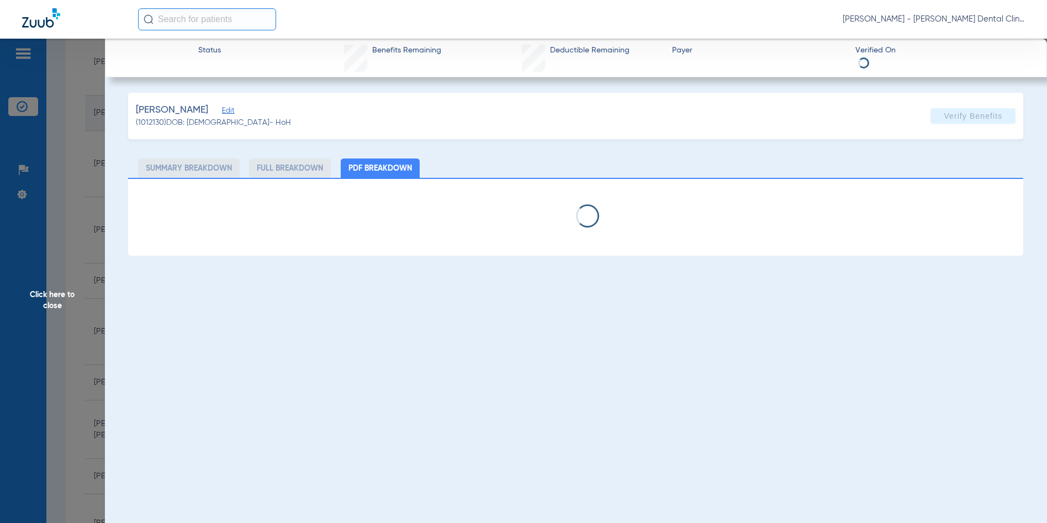
select select "page-width"
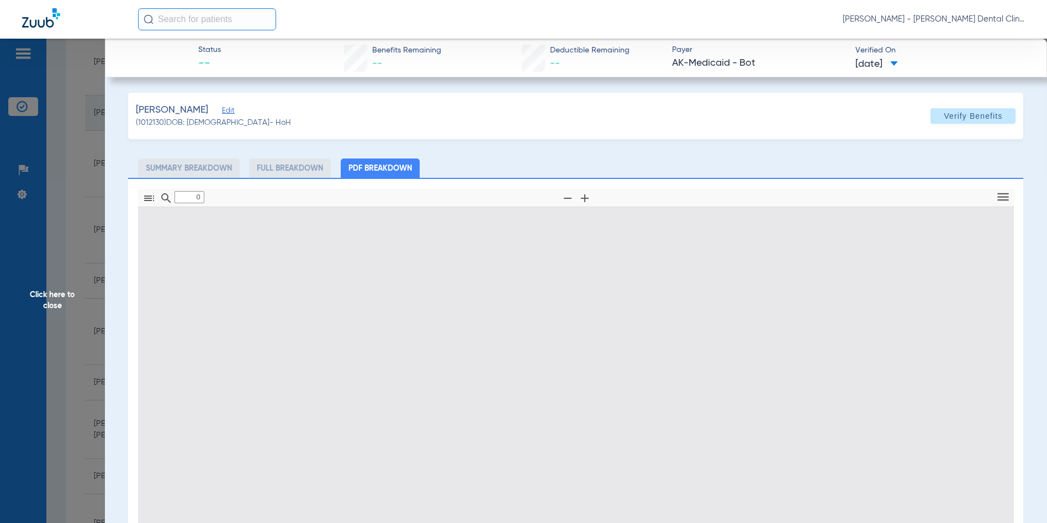
type input "1"
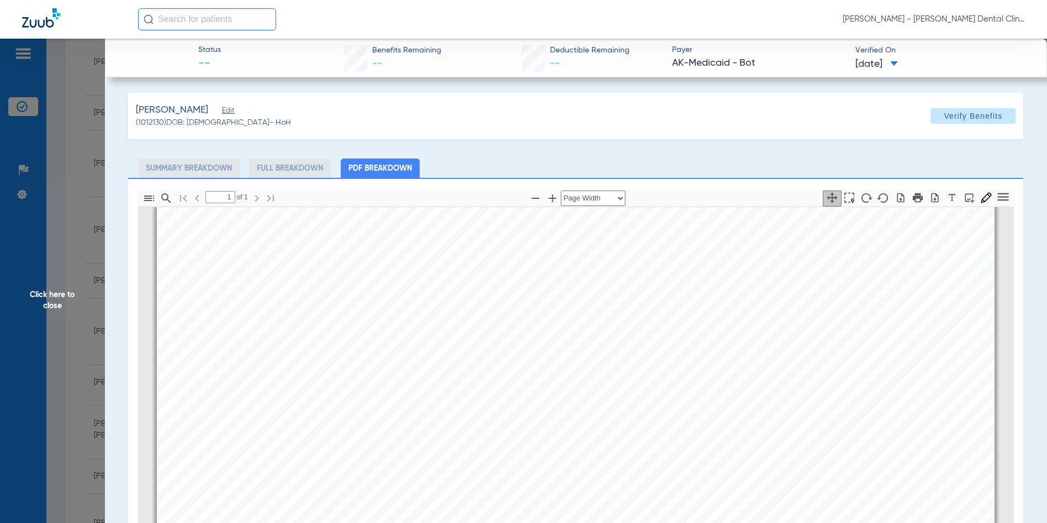
scroll to position [558, 0]
click at [51, 300] on span "Click here to close" at bounding box center [52, 300] width 105 height 523
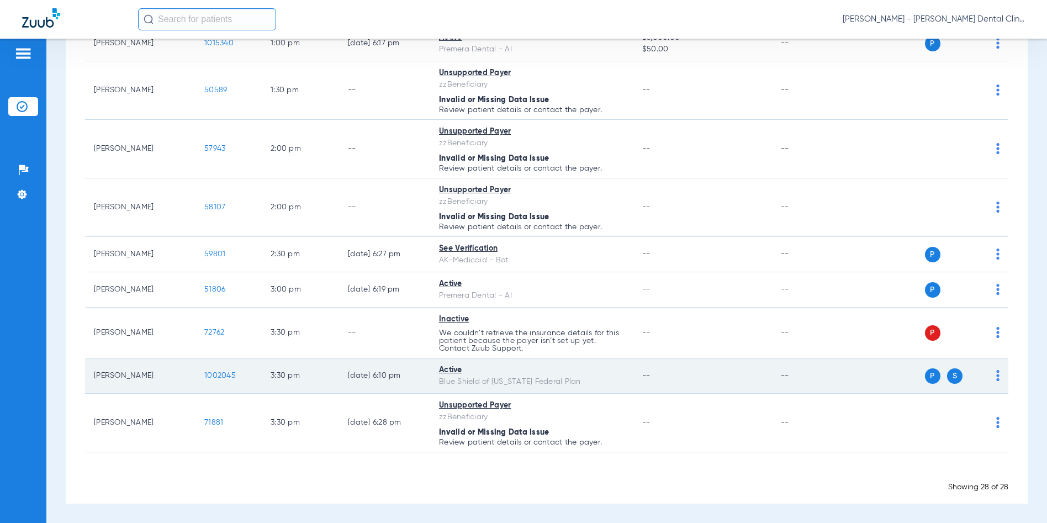
scroll to position [1013, 0]
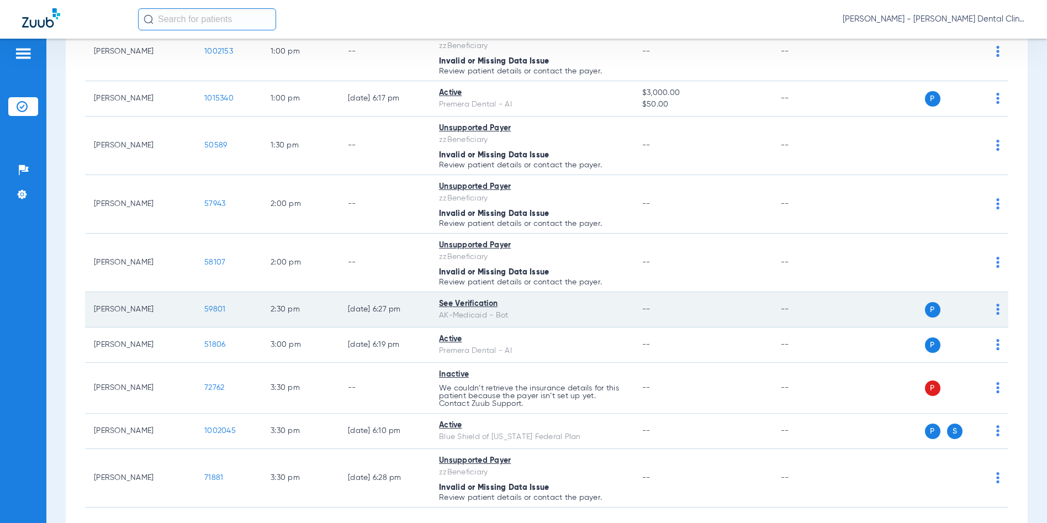
click at [221, 309] on span "59801" at bounding box center [214, 309] width 21 height 8
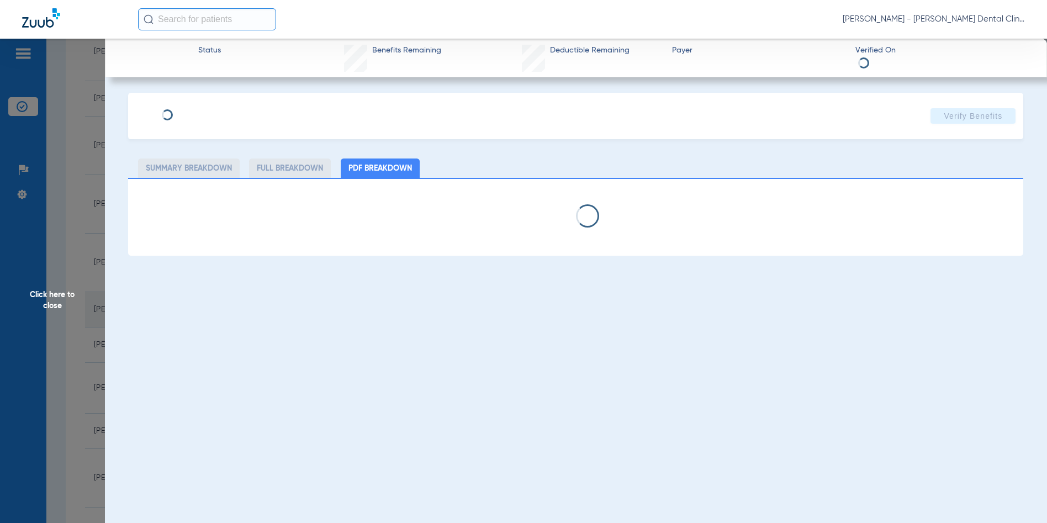
select select "page-width"
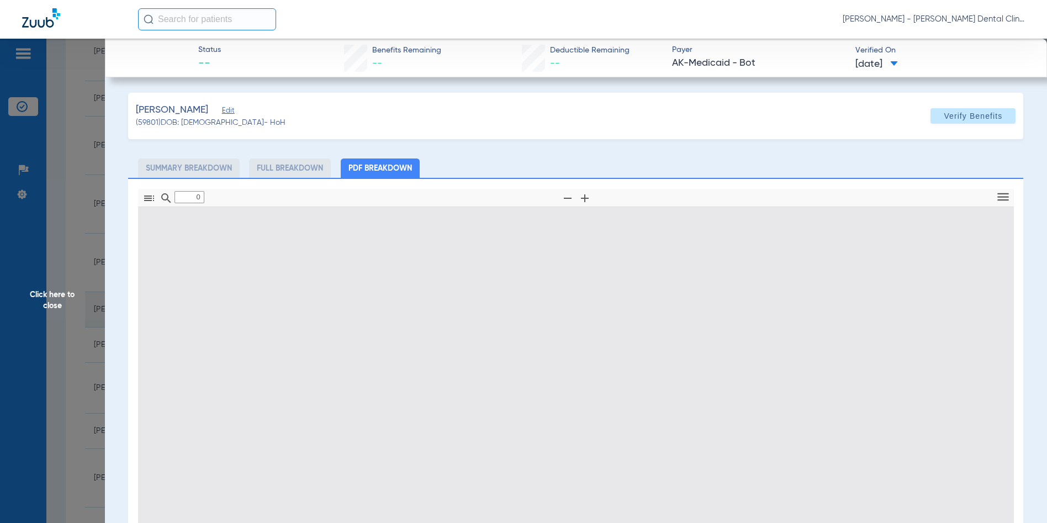
type input "1"
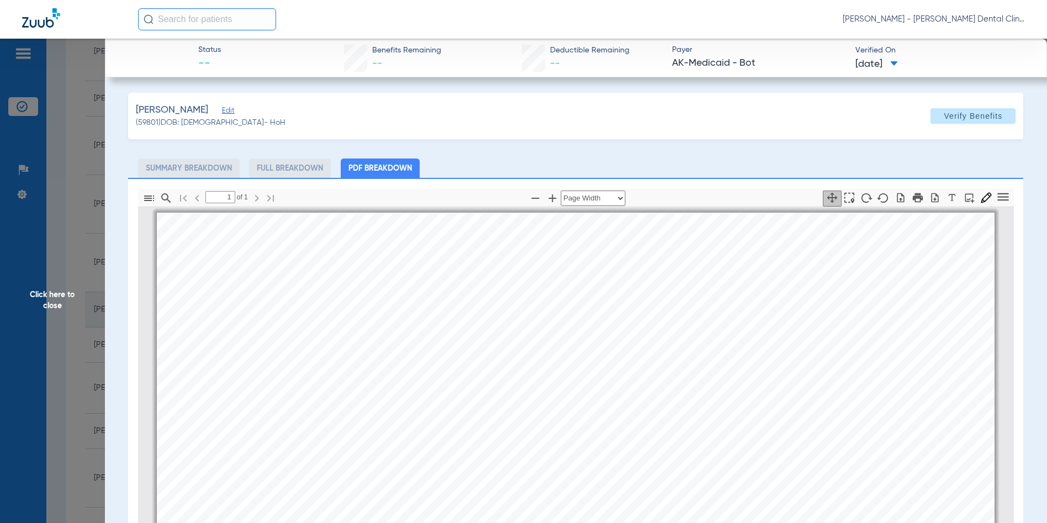
scroll to position [6, 0]
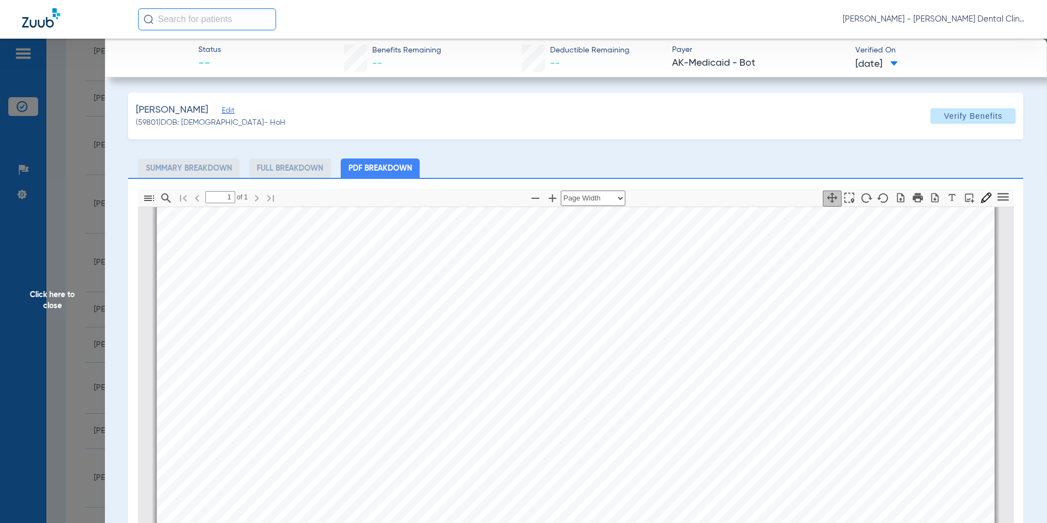
click at [50, 297] on span "Click here to close" at bounding box center [52, 300] width 105 height 523
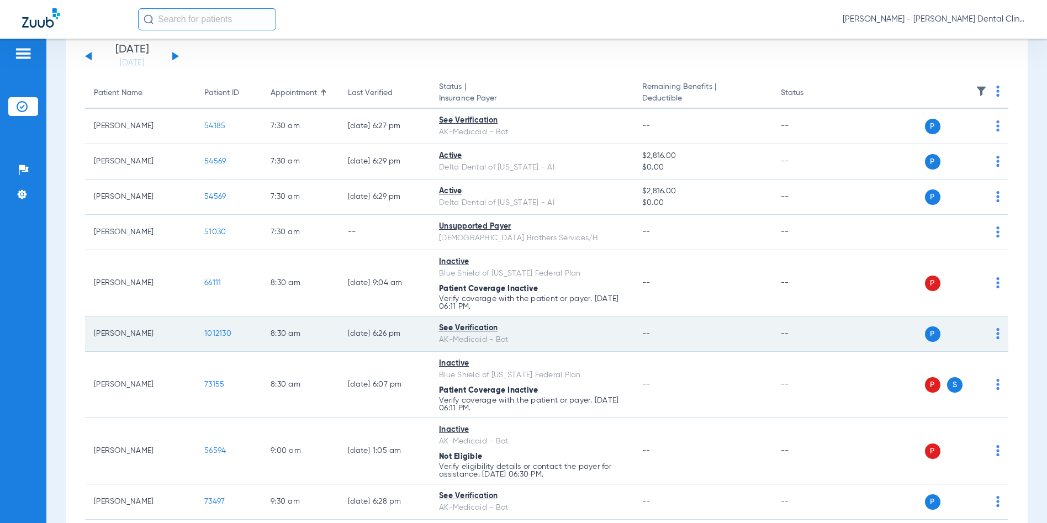
scroll to position [19, 0]
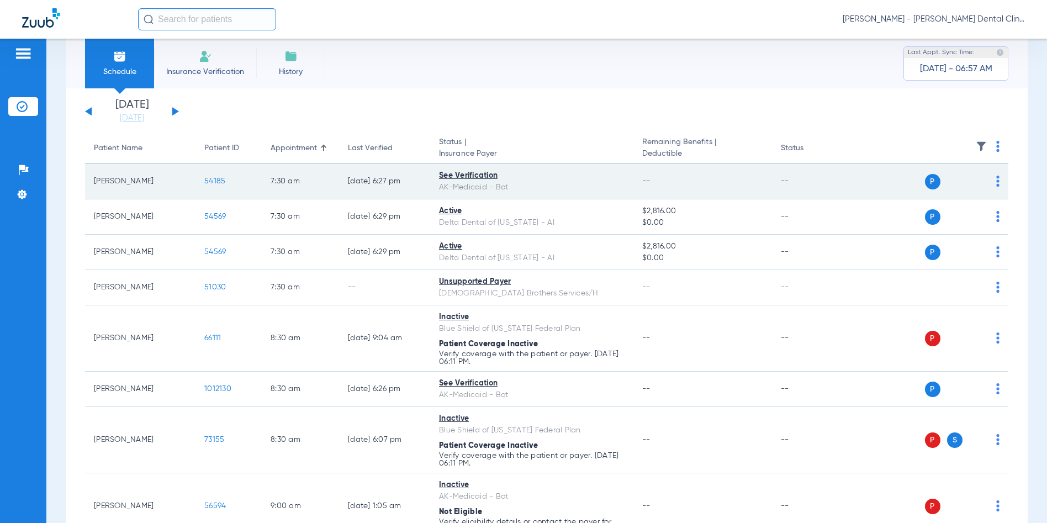
click at [218, 183] on span "54185" at bounding box center [214, 181] width 21 height 8
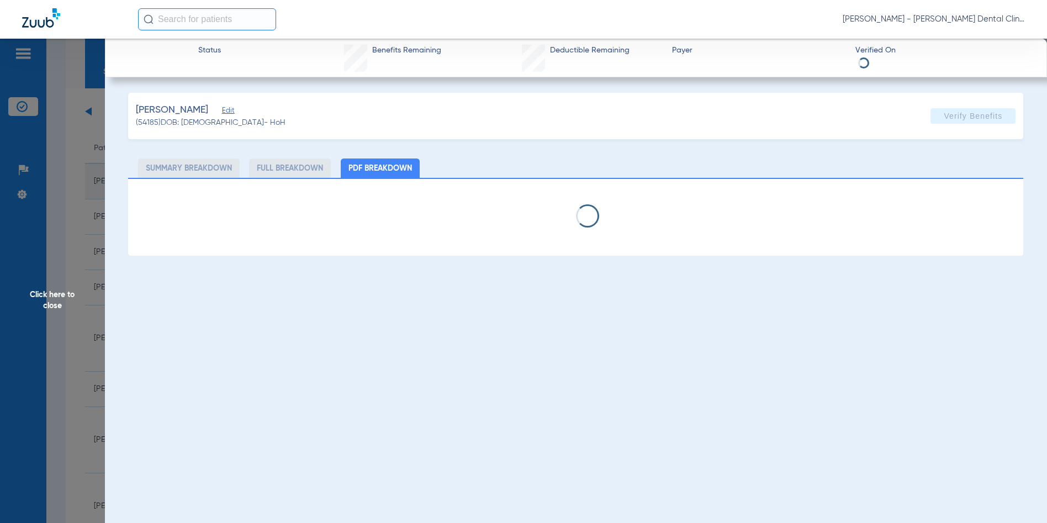
select select "page-width"
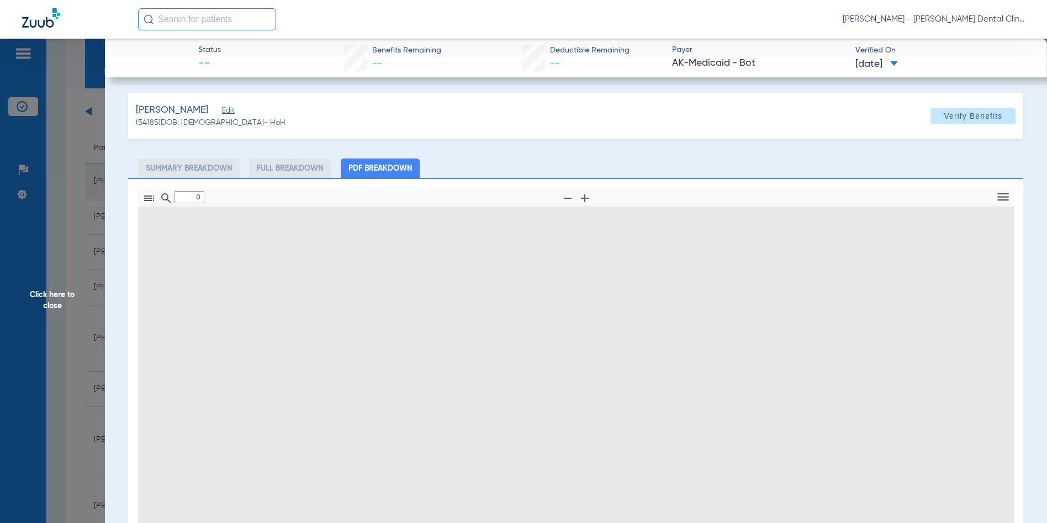
type input "1"
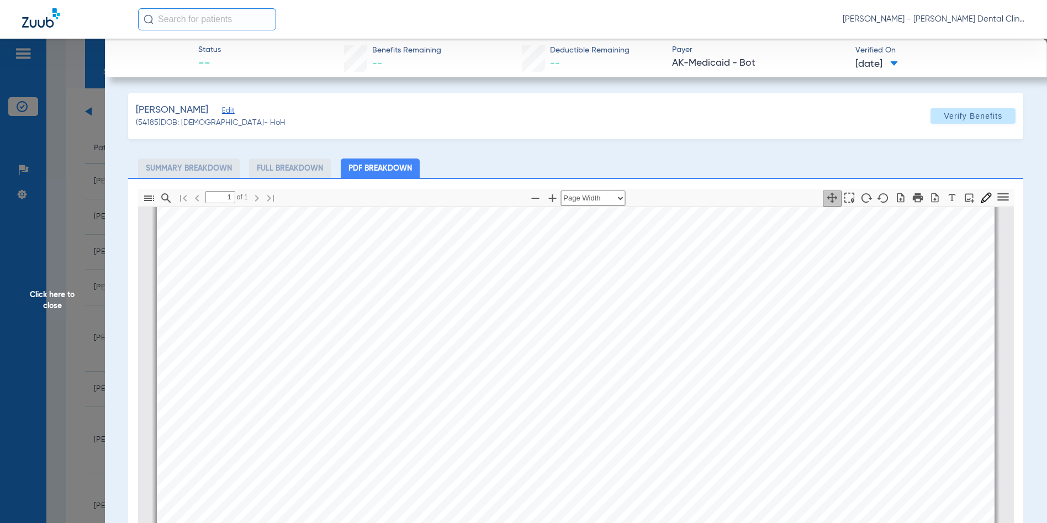
scroll to position [558, 0]
click at [52, 296] on span "Click here to close" at bounding box center [52, 300] width 105 height 523
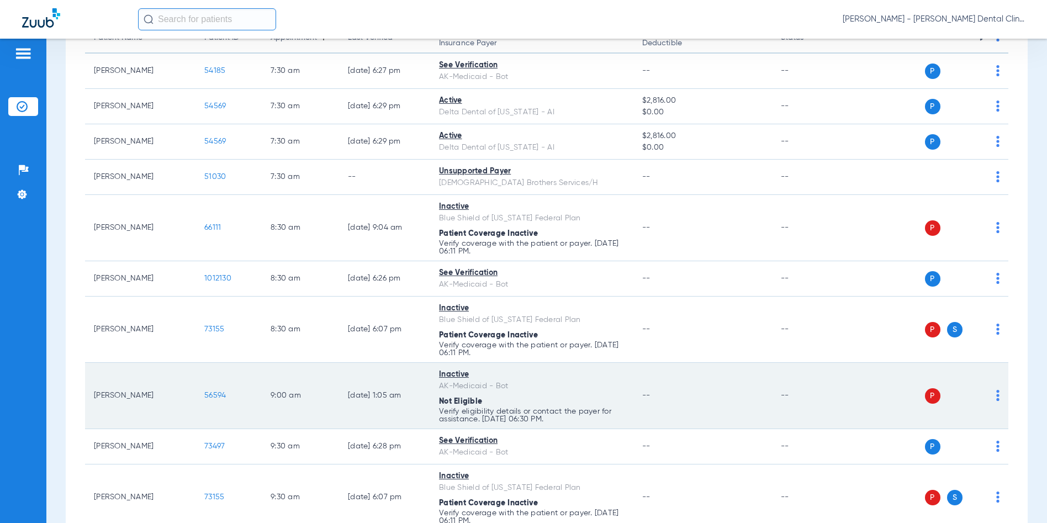
scroll to position [185, 0]
